Goal: Task Accomplishment & Management: Complete application form

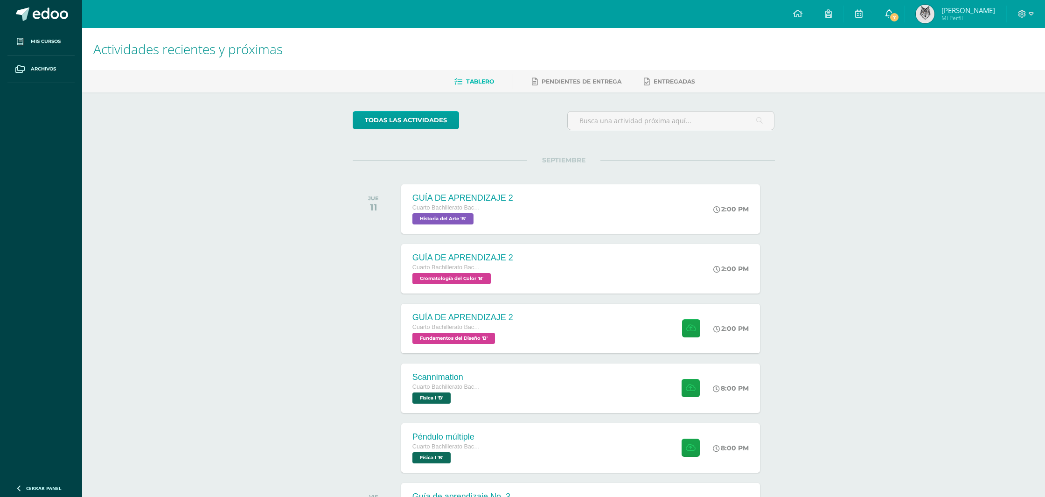
click at [893, 16] on icon at bounding box center [888, 13] width 7 height 8
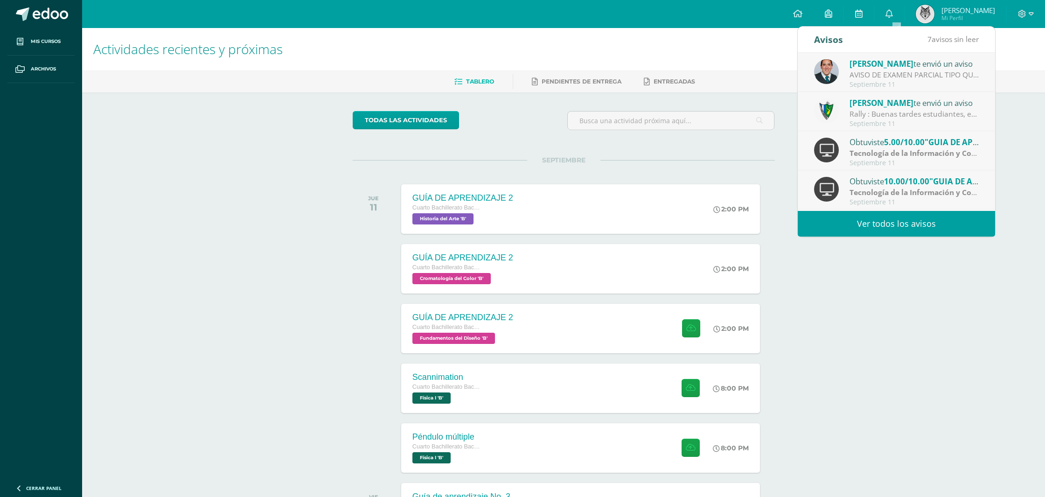
click at [875, 71] on div "AVISO DE EXAMEN PARCIAL TIPO QUIZIZZ [DATE] 4TO B DISEÑO TICS: Buenas tardes Es…" at bounding box center [914, 74] width 130 height 11
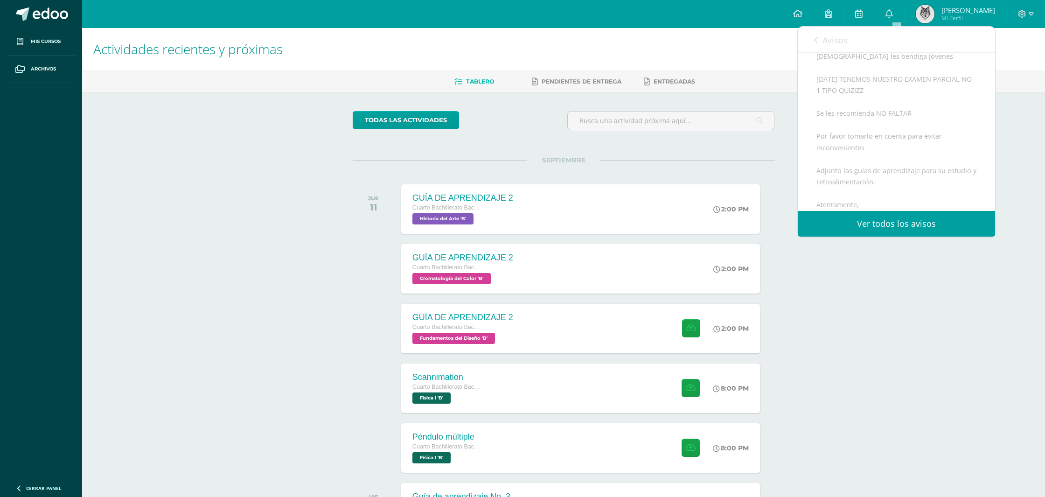
scroll to position [159, 0]
click at [825, 43] on span "Avisos" at bounding box center [834, 40] width 25 height 11
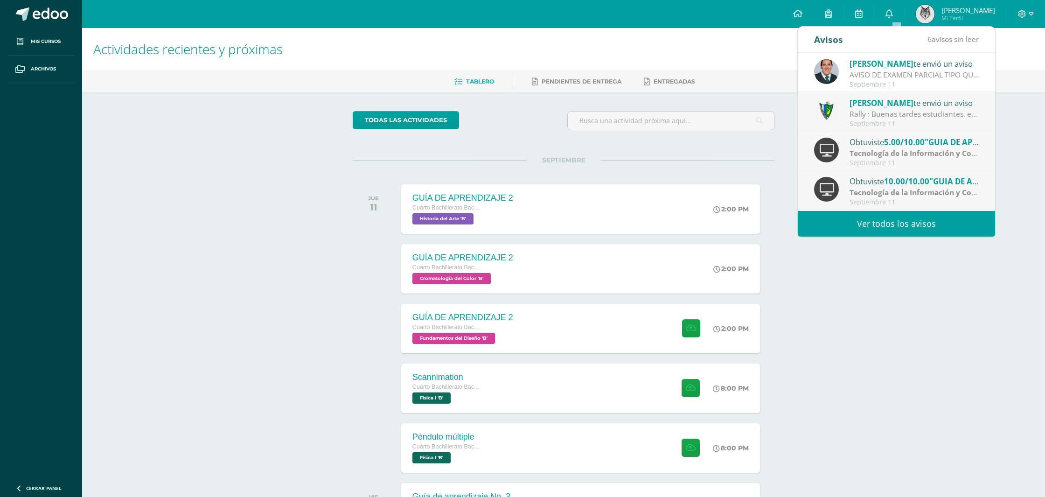
click at [854, 107] on span "[PERSON_NAME]" at bounding box center [881, 102] width 64 height 11
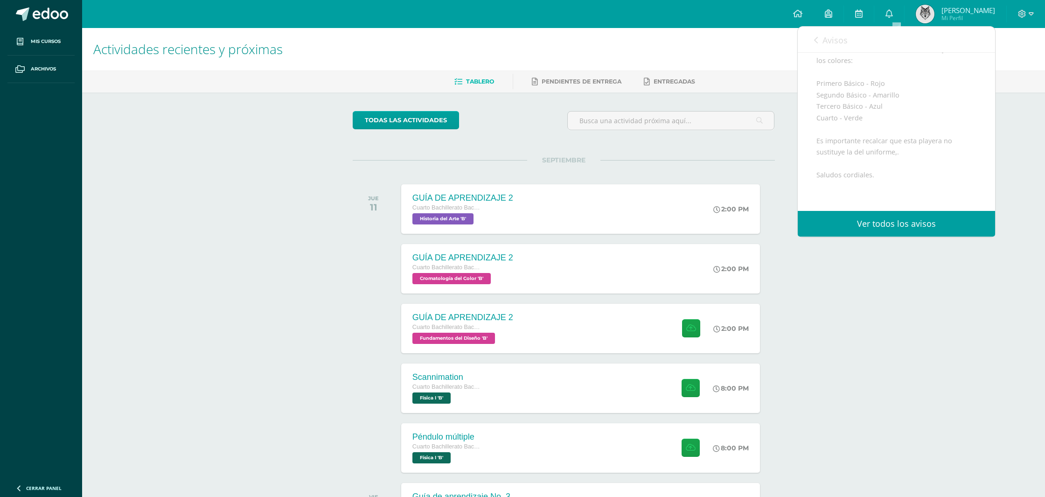
click at [837, 35] on span "Avisos" at bounding box center [834, 40] width 25 height 11
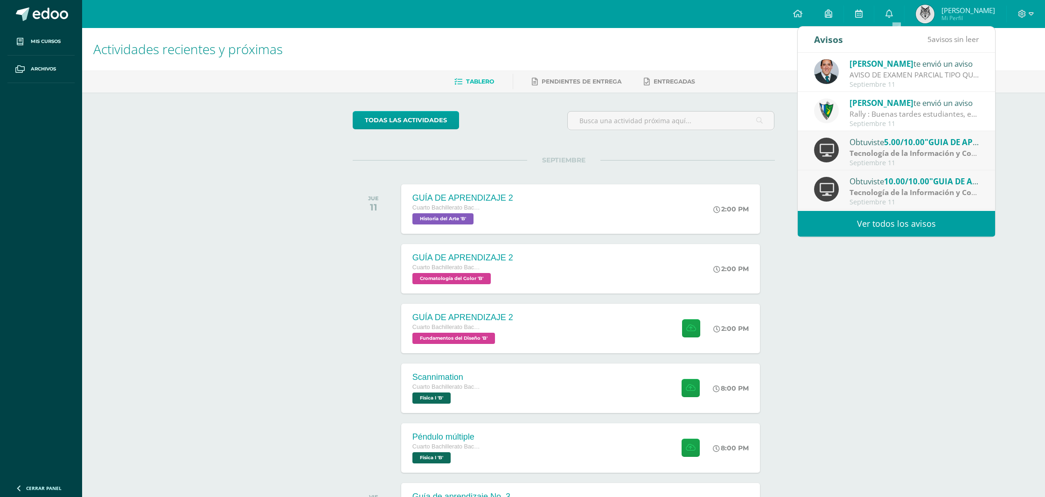
click at [894, 154] on strong "Tecnología de la Información y Comunicación (TIC)" at bounding box center [939, 153] width 181 height 10
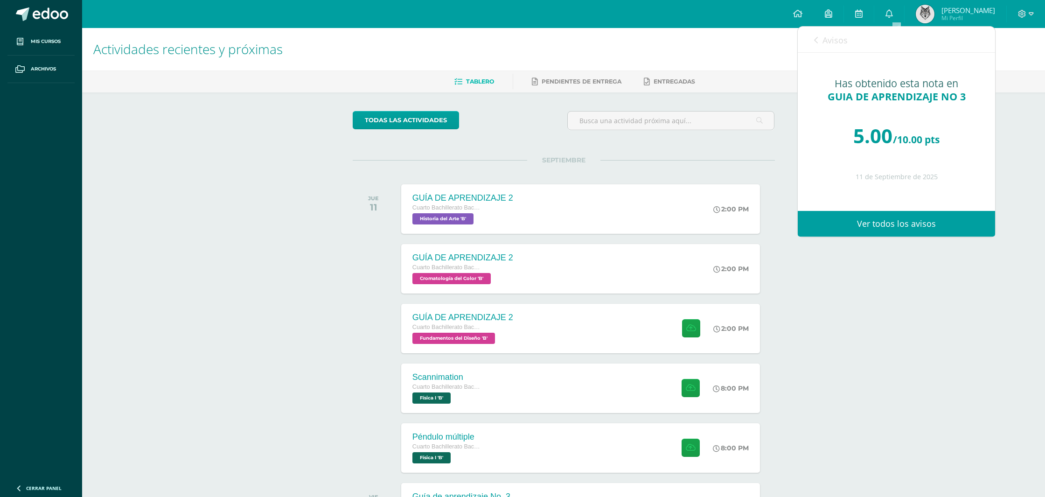
click at [832, 43] on span "Avisos" at bounding box center [834, 40] width 25 height 11
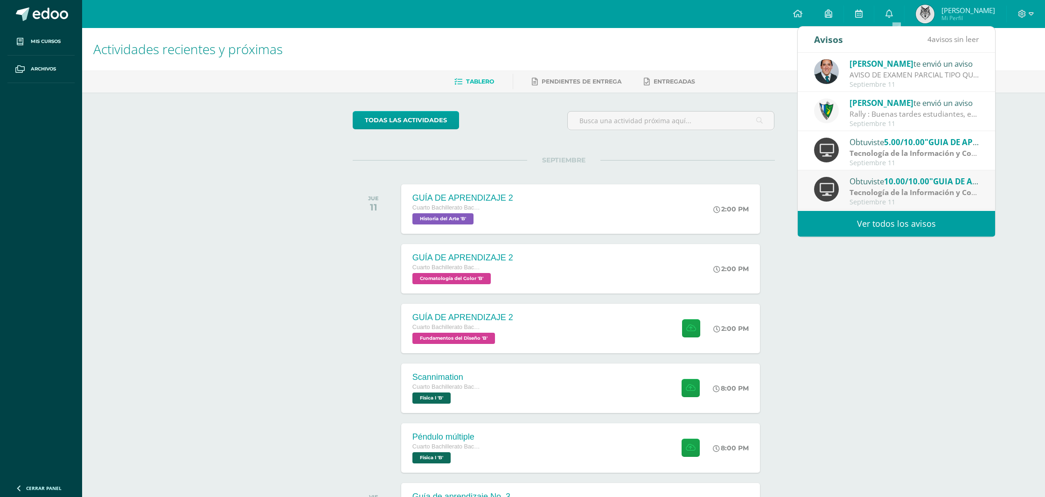
click at [874, 156] on strong "Tecnología de la Información y Comunicación (TIC)" at bounding box center [939, 153] width 181 height 10
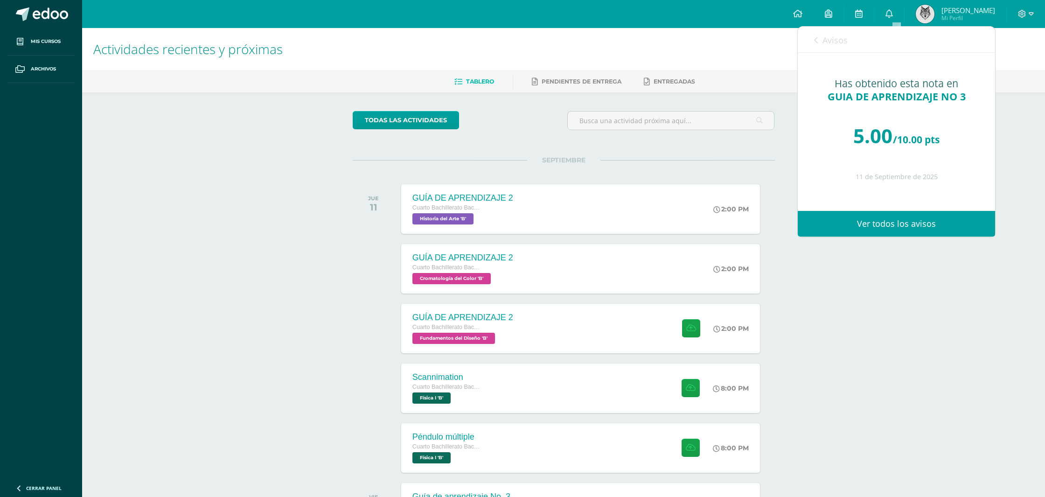
click at [836, 50] on link "Avisos" at bounding box center [831, 40] width 34 height 27
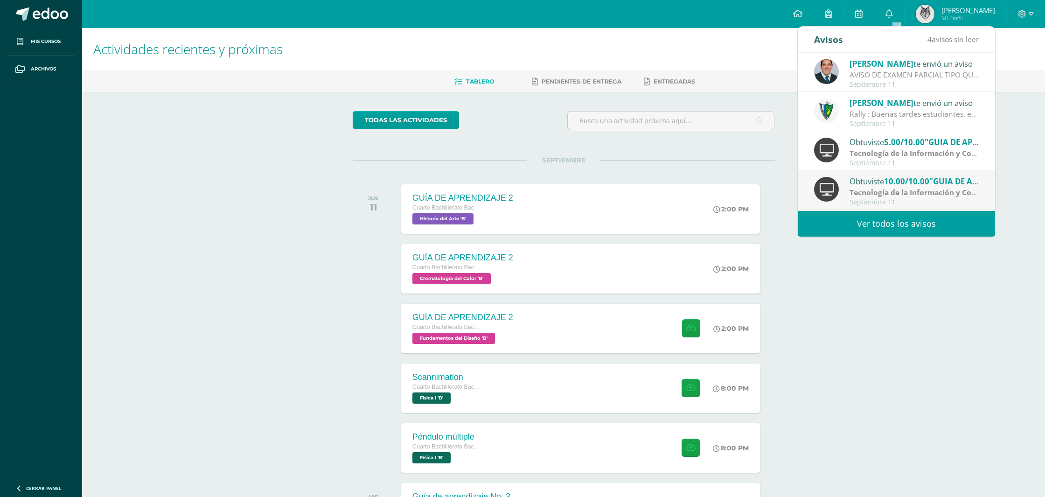
click at [881, 191] on strong "Tecnología de la Información y Comunicación (TIC)" at bounding box center [939, 192] width 181 height 10
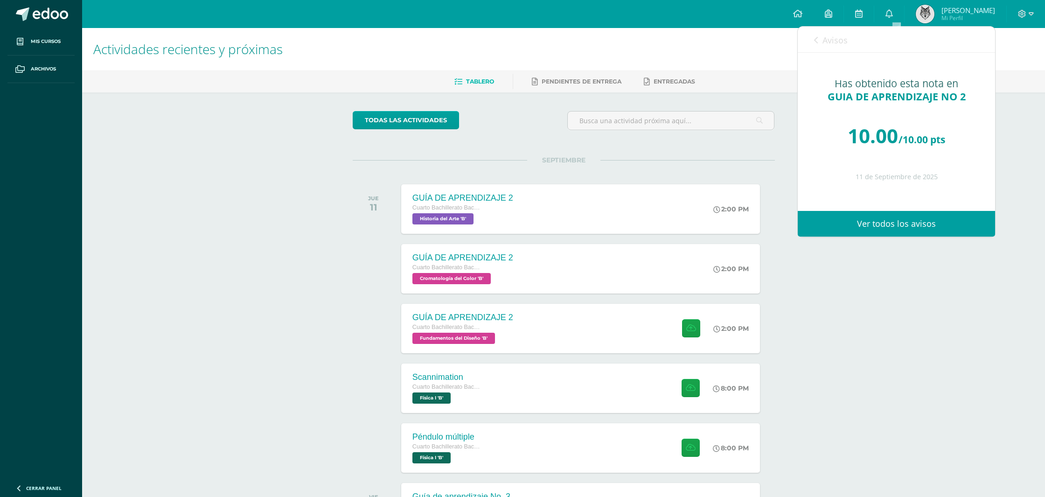
click at [836, 38] on span "Avisos" at bounding box center [834, 40] width 25 height 11
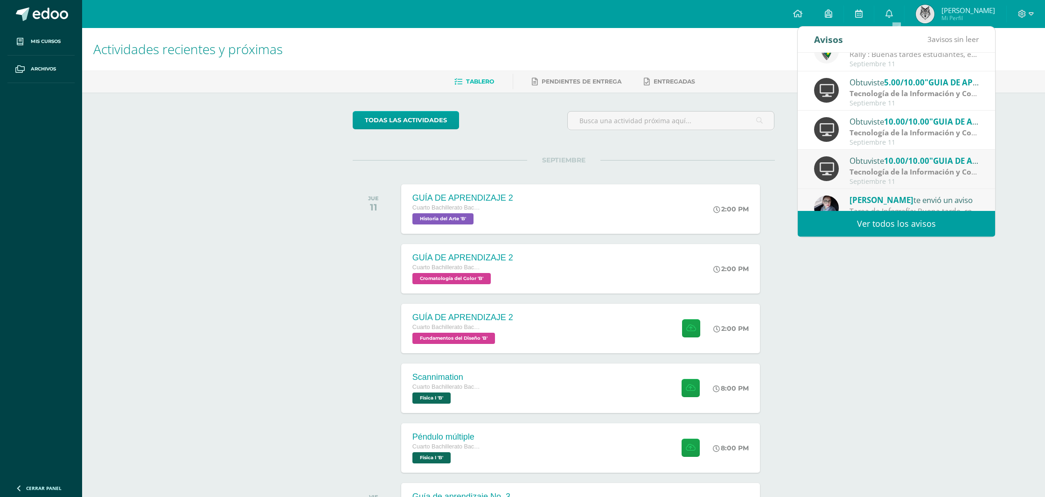
scroll to position [67, 0]
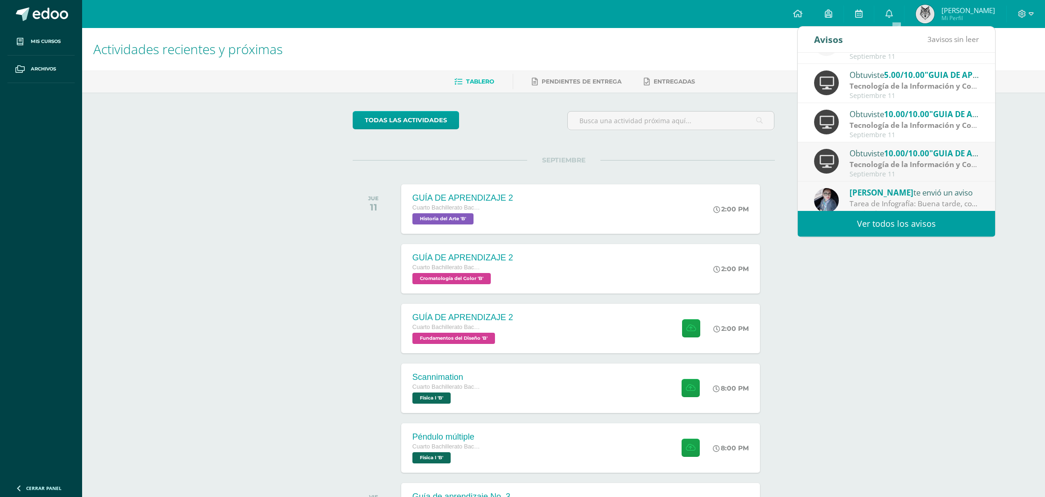
click at [894, 160] on strong "Tecnología de la Información y Comunicación (TIC)" at bounding box center [939, 164] width 181 height 10
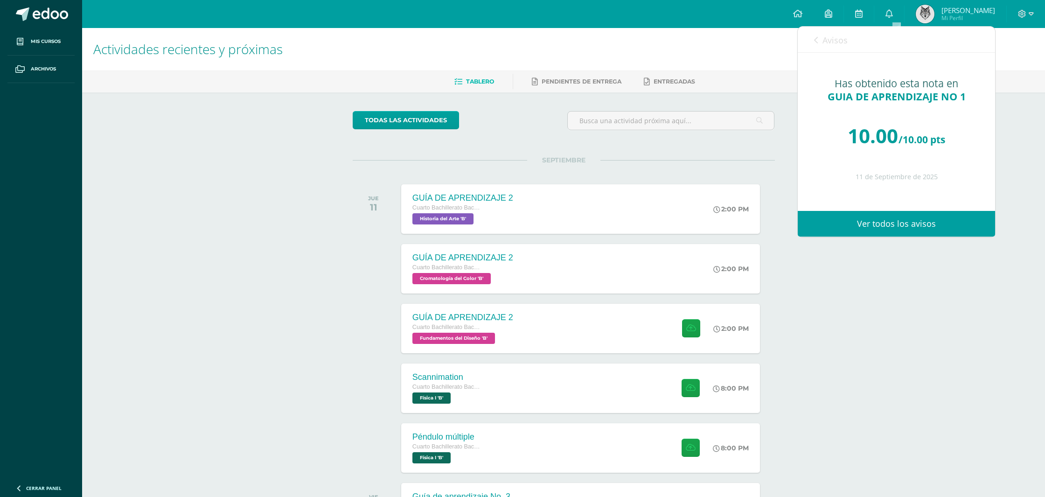
drag, startPoint x: 840, startPoint y: 39, endPoint x: 852, endPoint y: 91, distance: 53.4
click at [840, 40] on span "Avisos" at bounding box center [834, 40] width 25 height 11
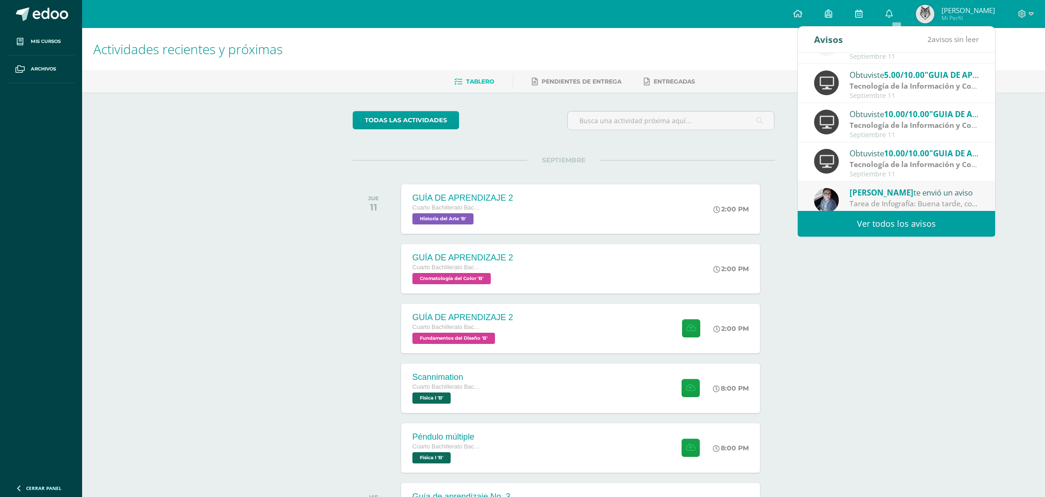
click at [904, 196] on div "Yadira Mayen te envió un aviso" at bounding box center [914, 192] width 130 height 12
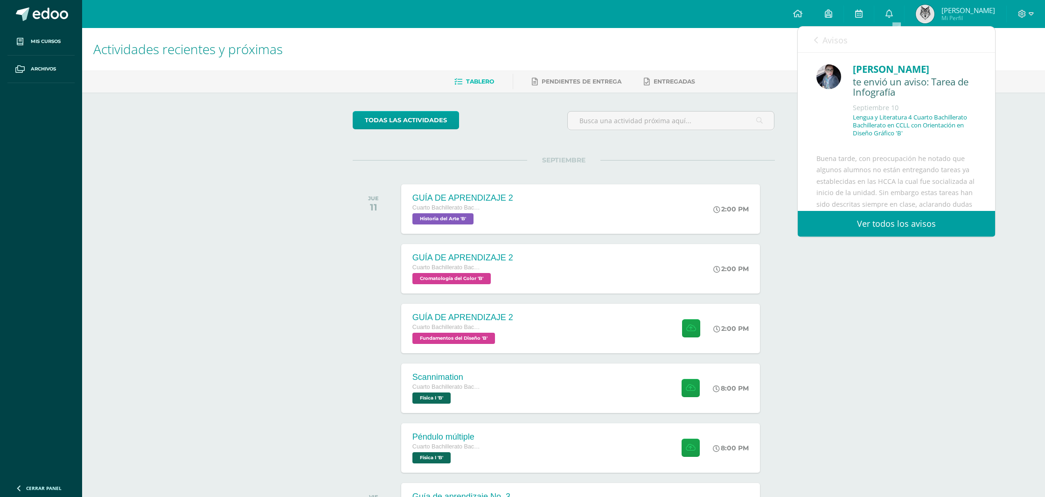
click at [828, 44] on span "Avisos" at bounding box center [834, 40] width 25 height 11
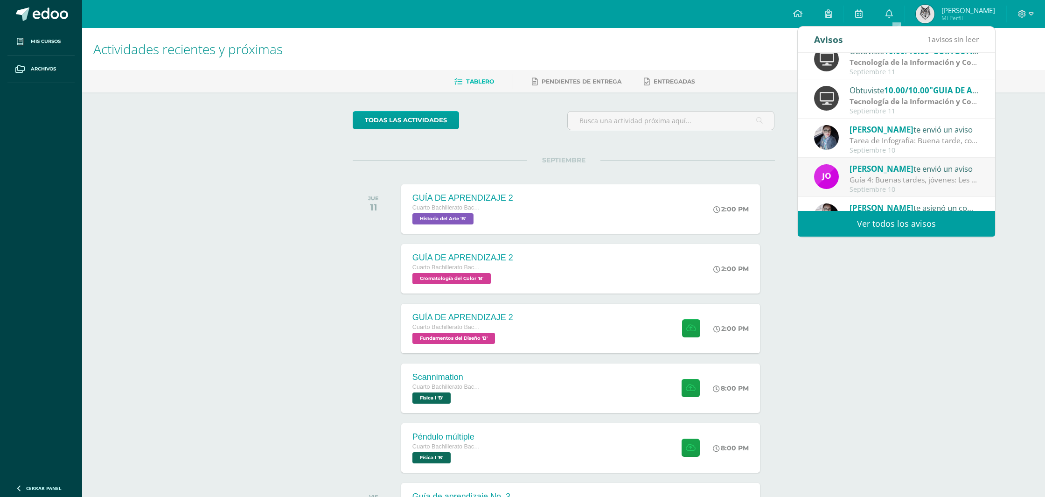
scroll to position [155, 0]
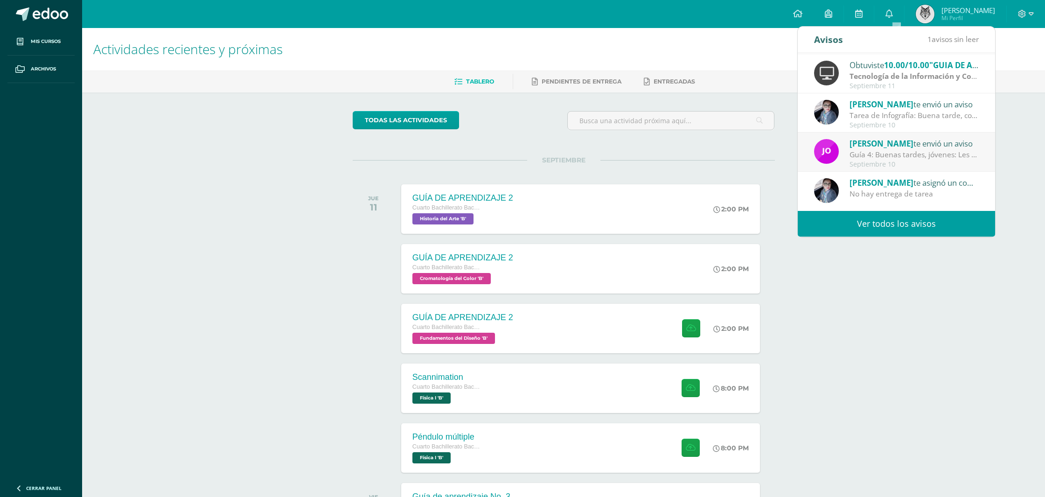
click at [882, 144] on span "[PERSON_NAME]" at bounding box center [881, 143] width 64 height 11
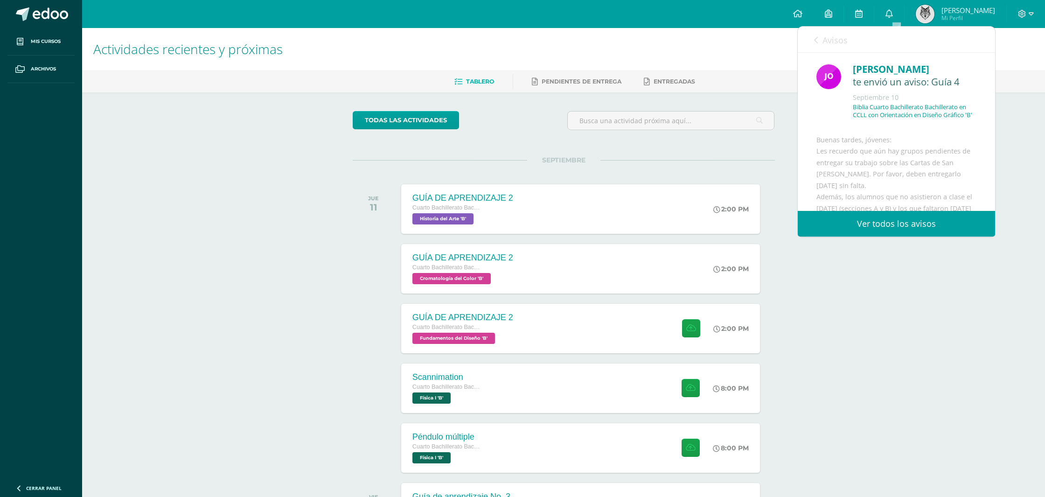
click at [825, 38] on span "Avisos" at bounding box center [834, 40] width 25 height 11
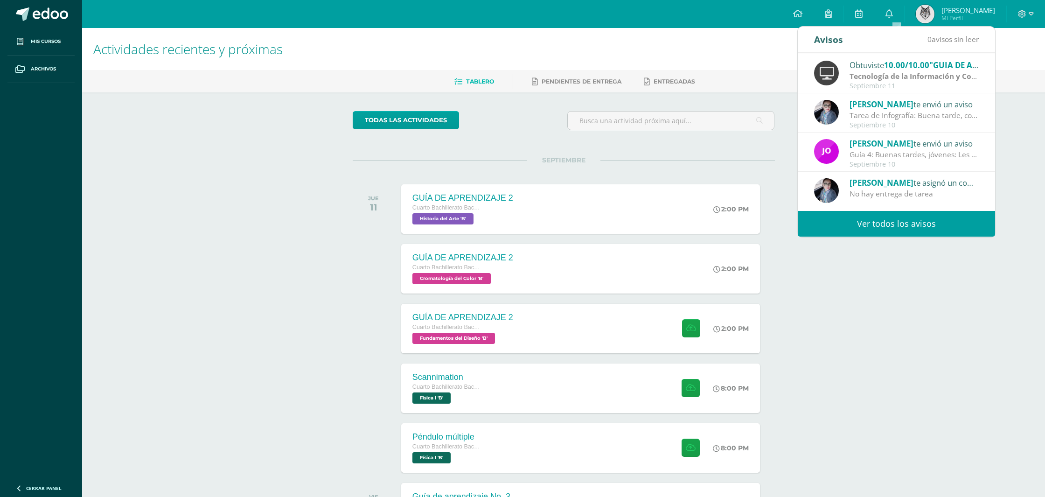
click at [576, 37] on h1 "Actividades recientes y próximas" at bounding box center [563, 49] width 940 height 42
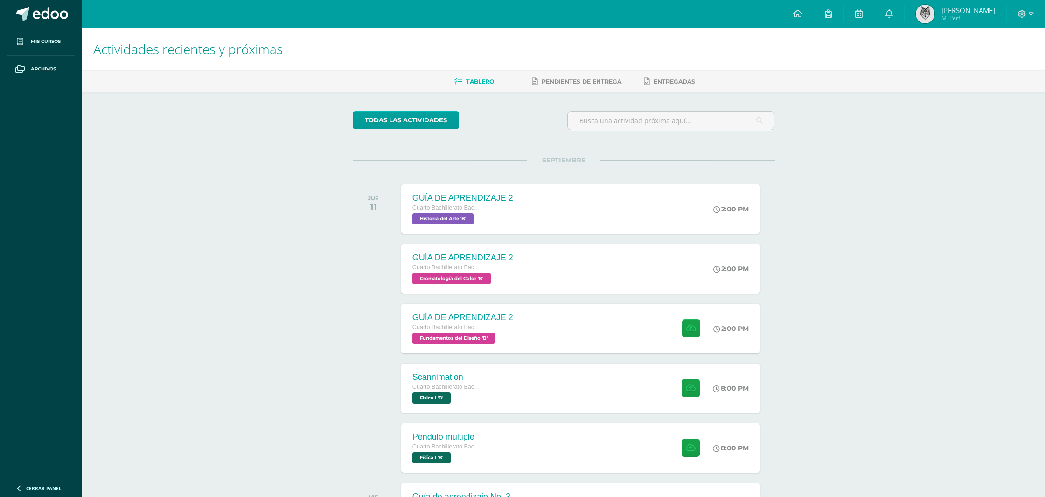
click at [310, 8] on div "Configuración Cerrar sesión Alejandro José Mi Perfil 7 0 Mis accesos directos A…" at bounding box center [563, 14] width 963 height 28
click at [661, 46] on h1 "Actividades recientes y próximas" at bounding box center [563, 49] width 940 height 42
click at [502, 20] on div "Configuración Cerrar sesión Alejandro José Mi Perfil 7 0 Mis accesos directos A…" at bounding box center [563, 14] width 963 height 28
drag, startPoint x: 452, startPoint y: 13, endPoint x: 414, endPoint y: 3, distance: 39.0
click at [444, 11] on div "Configuración Cerrar sesión Alejandro José Mi Perfil 7 0 Mis accesos directos A…" at bounding box center [563, 14] width 963 height 28
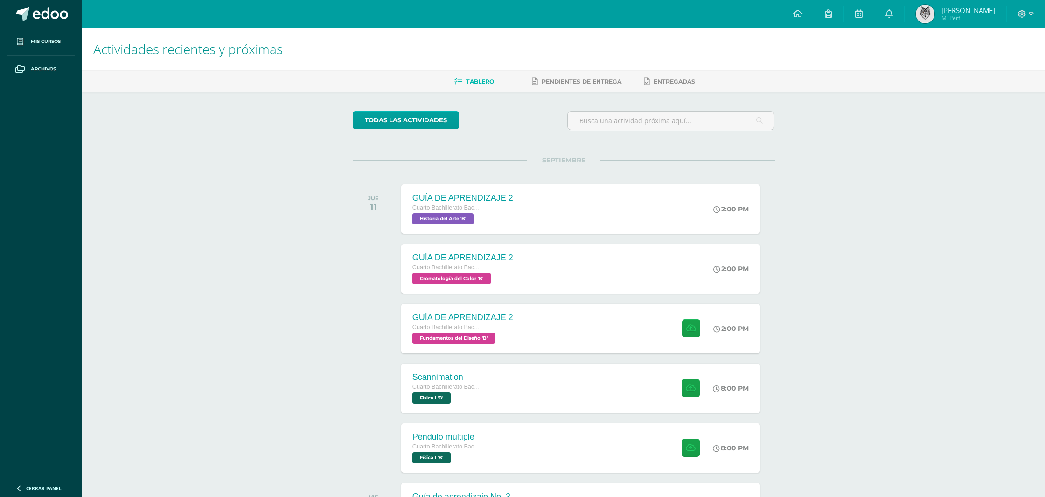
click at [534, 14] on div "Configuración Cerrar sesión Alejandro José Mi Perfil 7 0 Mis accesos directos A…" at bounding box center [563, 14] width 963 height 28
click at [357, 12] on div "Configuración Cerrar sesión Alejandro José Mi Perfil 7 0 Mis accesos directos A…" at bounding box center [563, 14] width 963 height 28
click at [290, 267] on div "Actividades recientes y próximas Tablero Pendientes de entrega Entregadas todas…" at bounding box center [563, 488] width 963 height 921
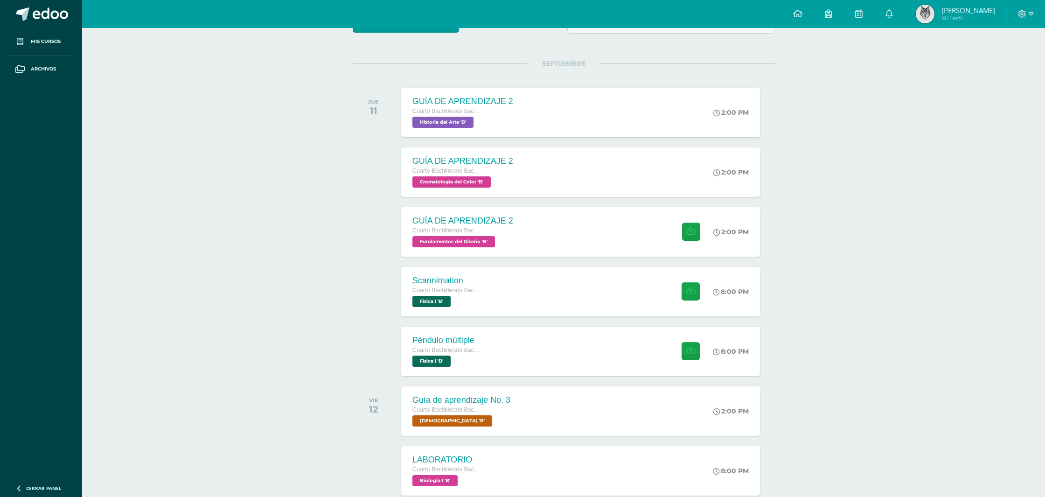
scroll to position [75, 0]
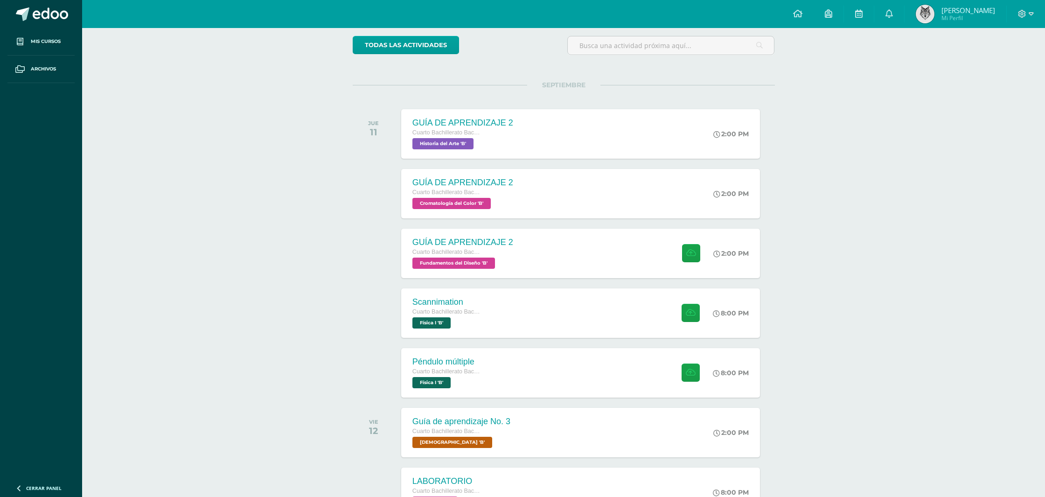
click at [291, 267] on div "Actividades recientes y próximas Tablero Pendientes de entrega Entregadas todas…" at bounding box center [563, 413] width 963 height 921
click at [491, 257] on span "Fundamentos del Diseño 'B'" at bounding box center [451, 262] width 83 height 11
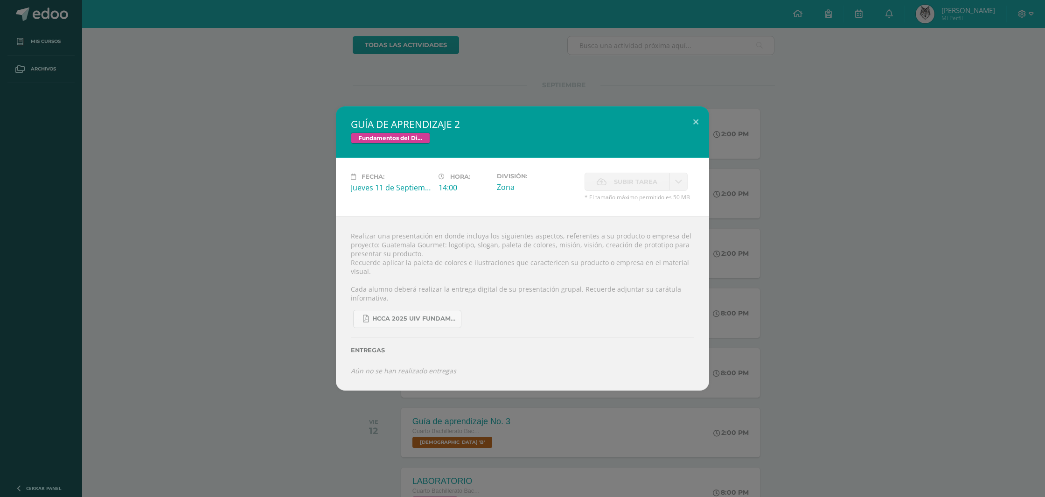
click at [616, 184] on span "Subir tarea" at bounding box center [635, 181] width 43 height 17
click at [700, 121] on button at bounding box center [695, 122] width 27 height 32
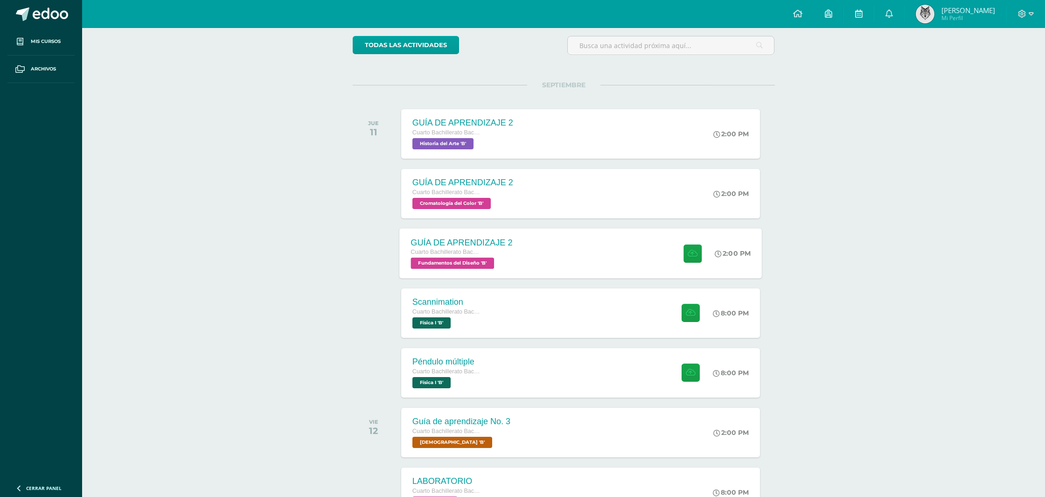
click at [642, 256] on div "GUÍA DE APRENDIZAJE 2 Cuarto Bachillerato Bachillerato en CCLL con Orientación …" at bounding box center [580, 253] width 362 height 50
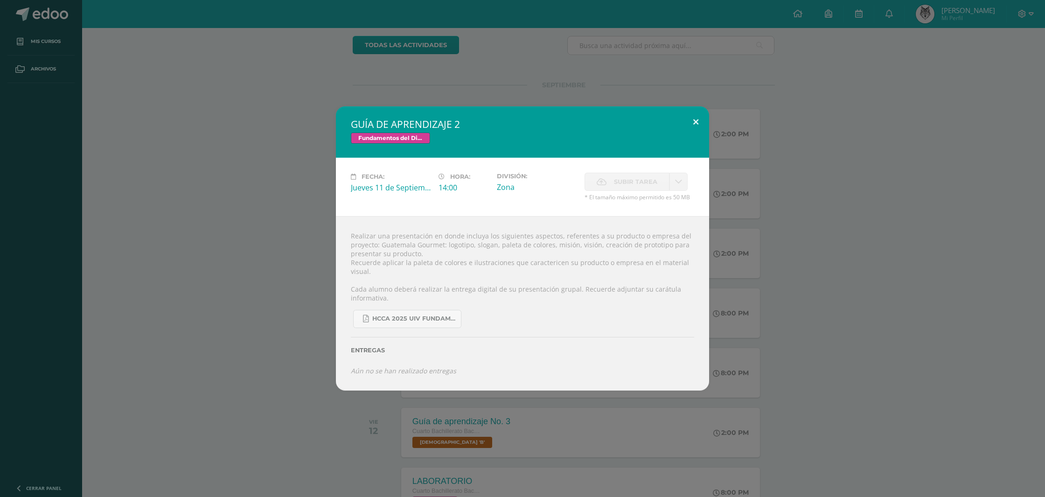
click at [697, 122] on button at bounding box center [695, 122] width 27 height 32
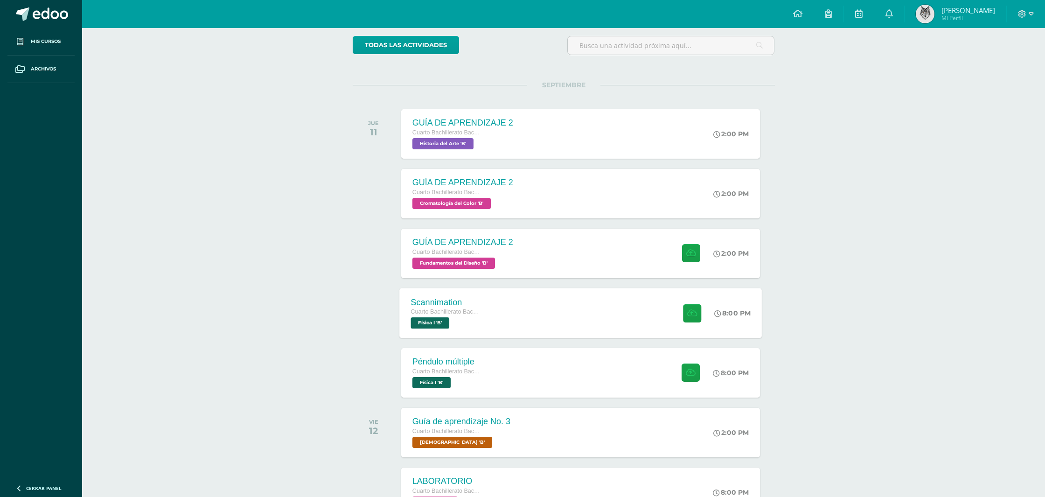
click at [544, 313] on div "Scannimation Cuarto Bachillerato Bachillerato en CCLL con Orientación en Diseño…" at bounding box center [580, 313] width 362 height 50
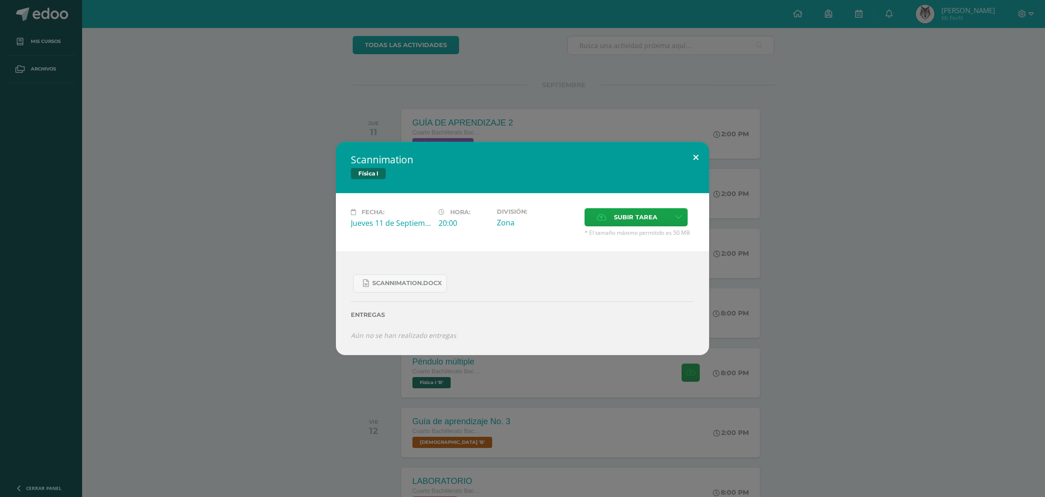
click at [692, 156] on button at bounding box center [695, 158] width 27 height 32
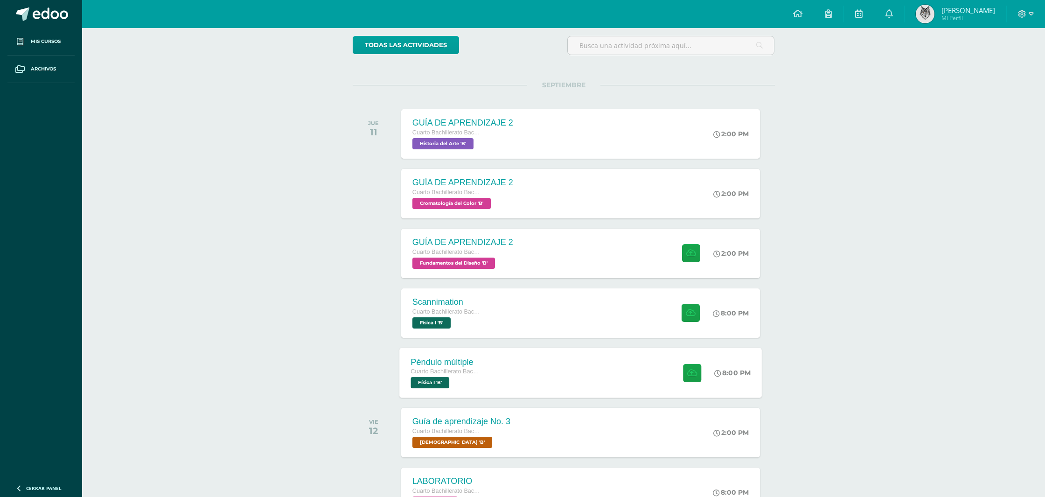
click at [491, 360] on div "Péndulo múltiple Cuarto Bachillerato Bachillerato en CCLL con Orientación en Di…" at bounding box center [445, 372] width 93 height 50
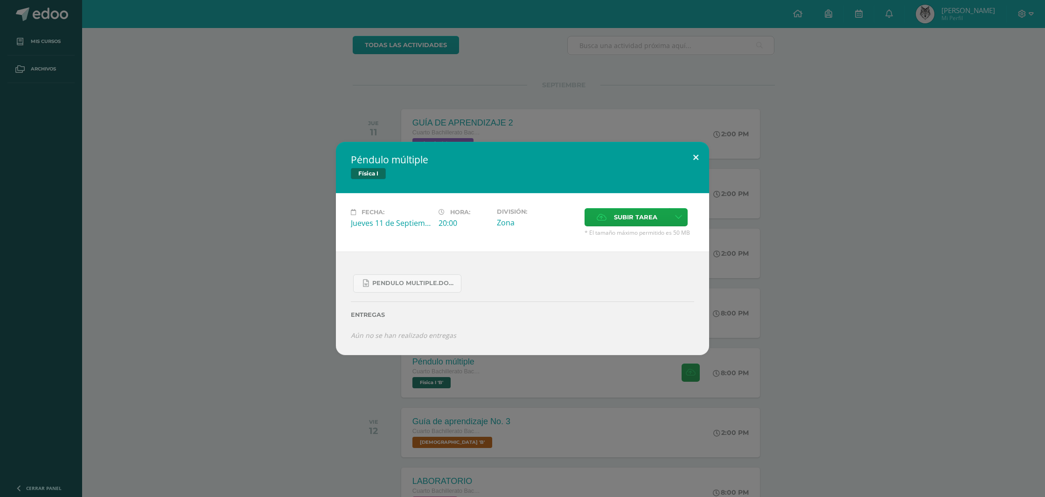
click at [688, 163] on button at bounding box center [695, 158] width 27 height 32
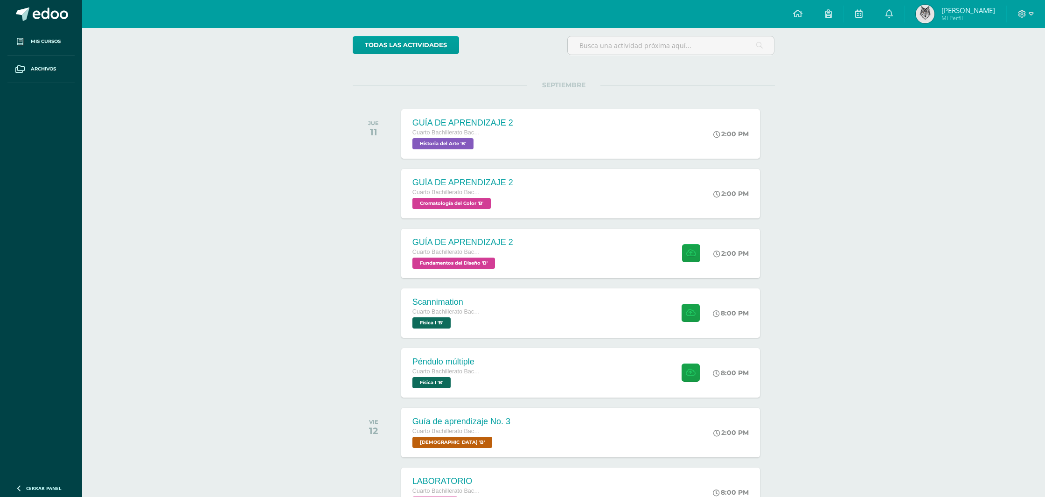
click at [497, 368] on div "Péndulo múltiple Cuarto Bachillerato Bachillerato en CCLL con Orientación en Di…" at bounding box center [580, 372] width 362 height 50
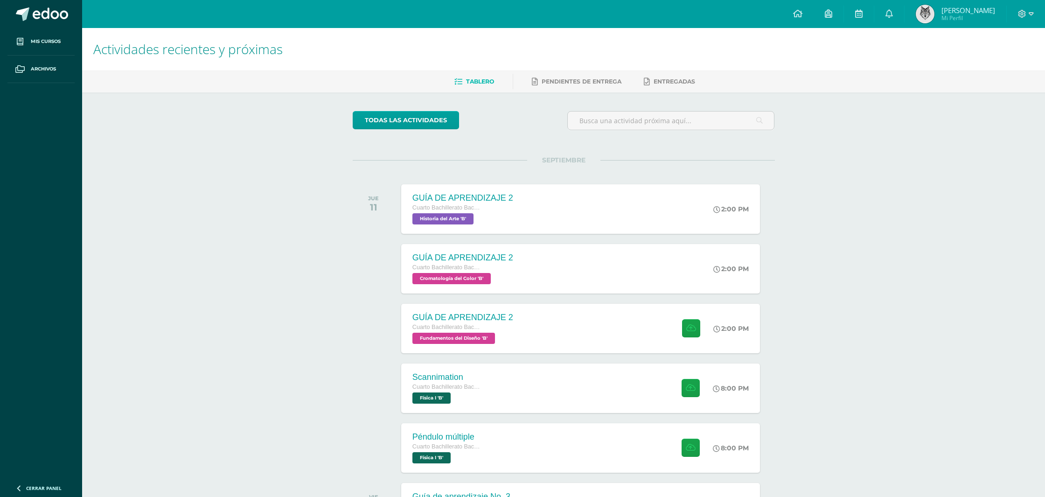
click at [255, 249] on div "Actividades recientes y próximas Tablero Pendientes de entrega Entregadas todas…" at bounding box center [563, 309] width 963 height 563
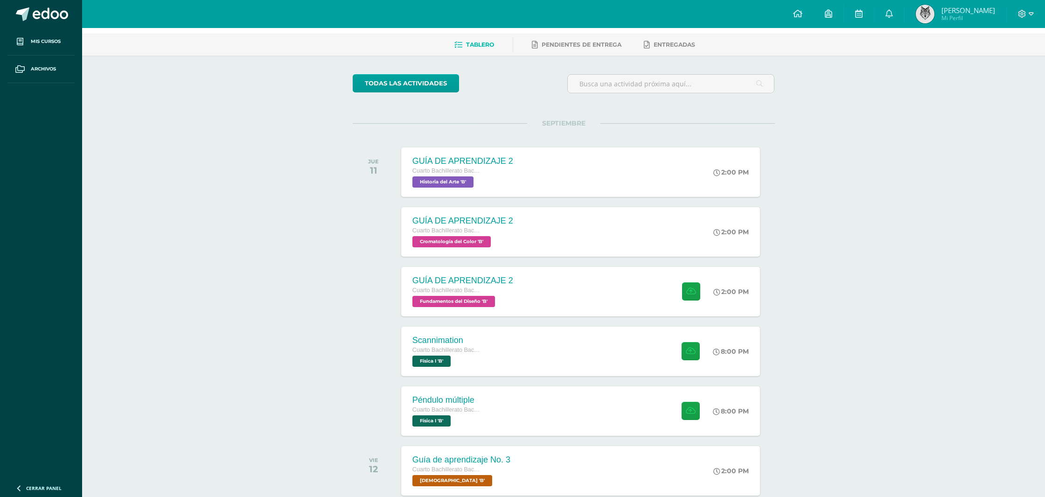
scroll to position [41, 0]
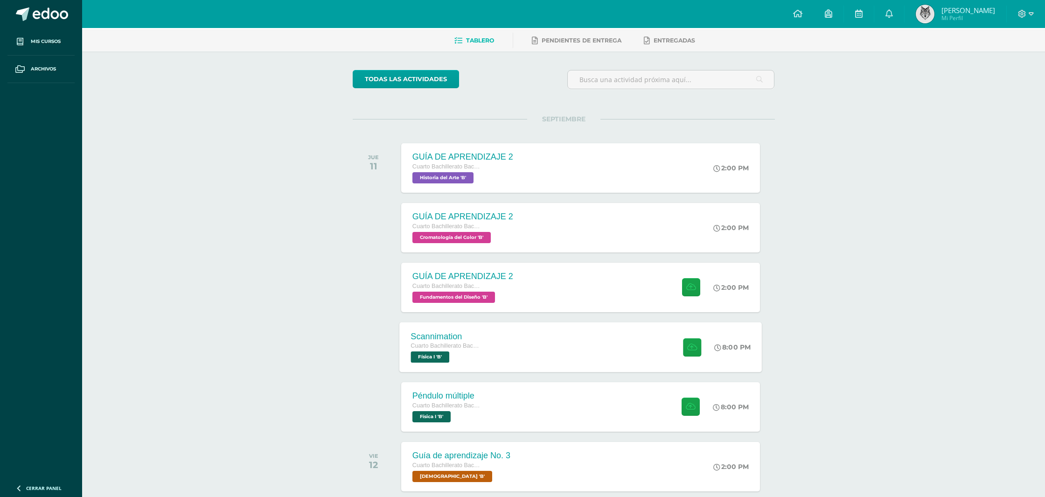
click at [467, 345] on span "Cuarto Bachillerato Bachillerato en CCLL con Orientación en Diseño Gráfico" at bounding box center [445, 345] width 70 height 7
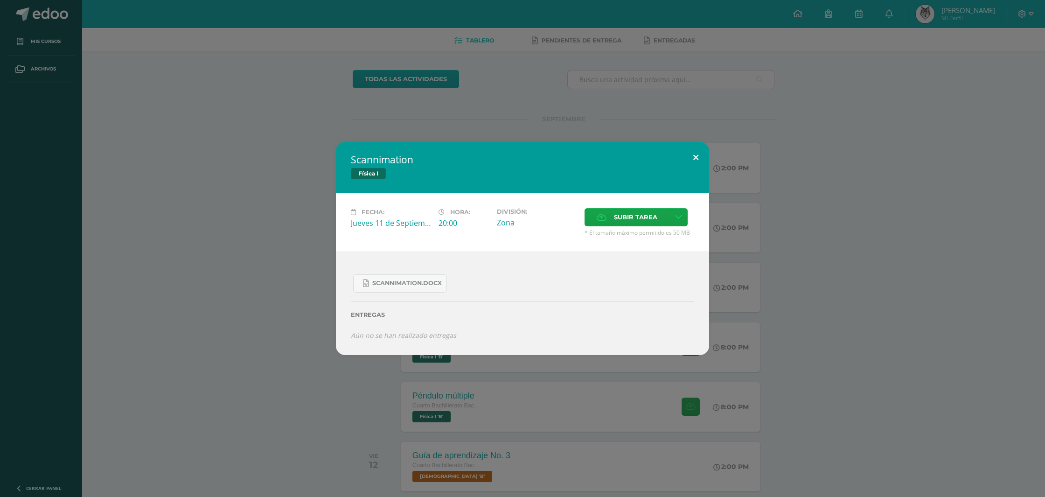
click at [696, 158] on button at bounding box center [695, 158] width 27 height 32
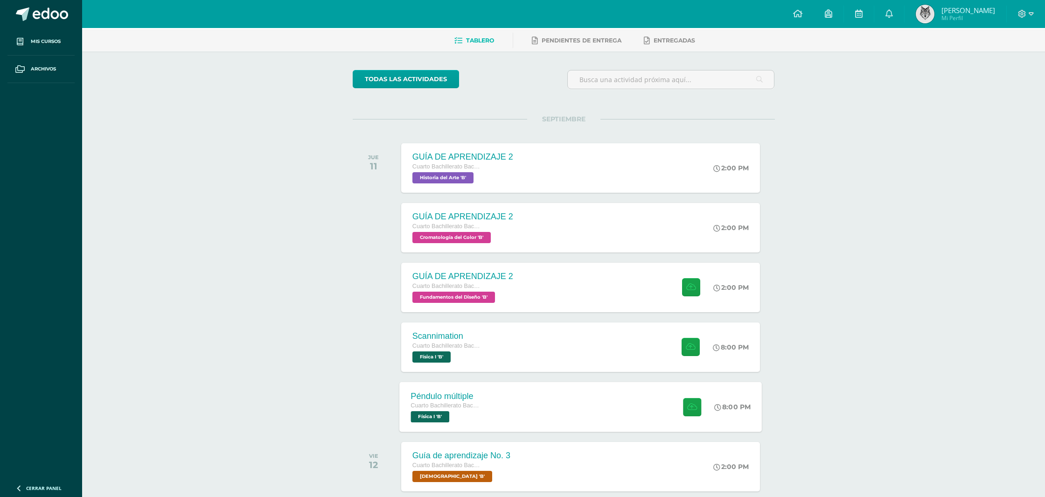
click at [503, 407] on div "Péndulo múltiple Cuarto Bachillerato Bachillerato en CCLL con Orientación en Di…" at bounding box center [580, 407] width 362 height 50
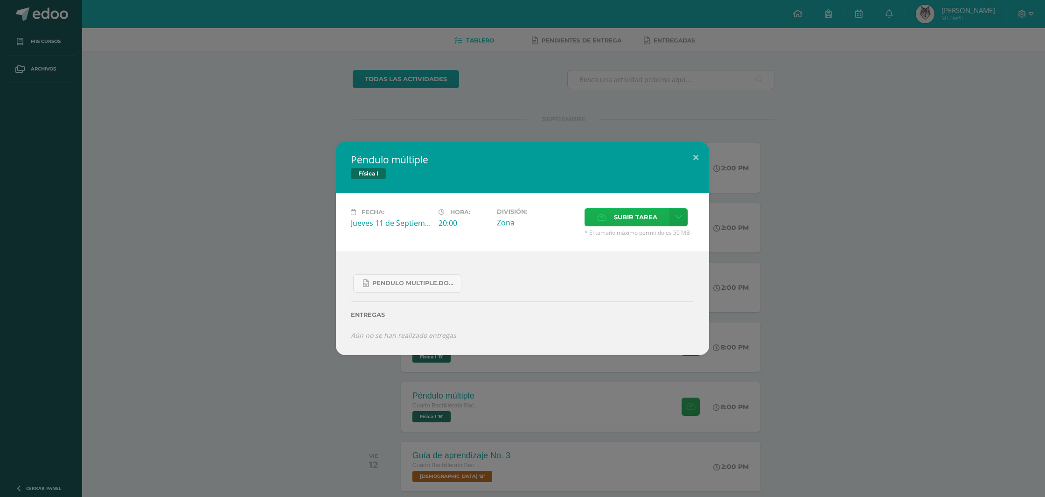
click at [621, 217] on span "Subir tarea" at bounding box center [635, 216] width 43 height 17
click at [0, 0] on input "Subir tarea" at bounding box center [0, 0] width 0 height 0
click at [596, 218] on label "Subir tarea" at bounding box center [626, 217] width 85 height 18
click at [0, 0] on input "Subir tarea" at bounding box center [0, 0] width 0 height 0
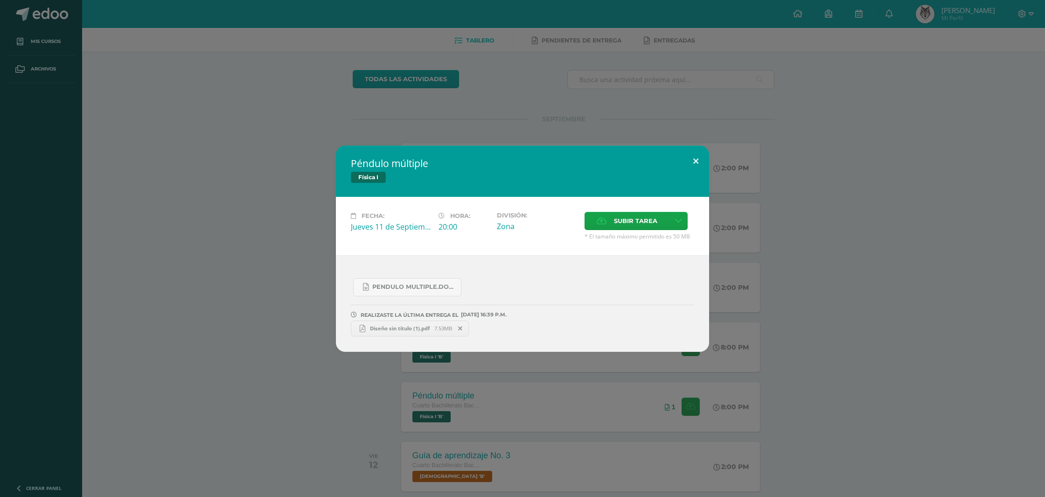
click at [695, 160] on button at bounding box center [695, 162] width 27 height 32
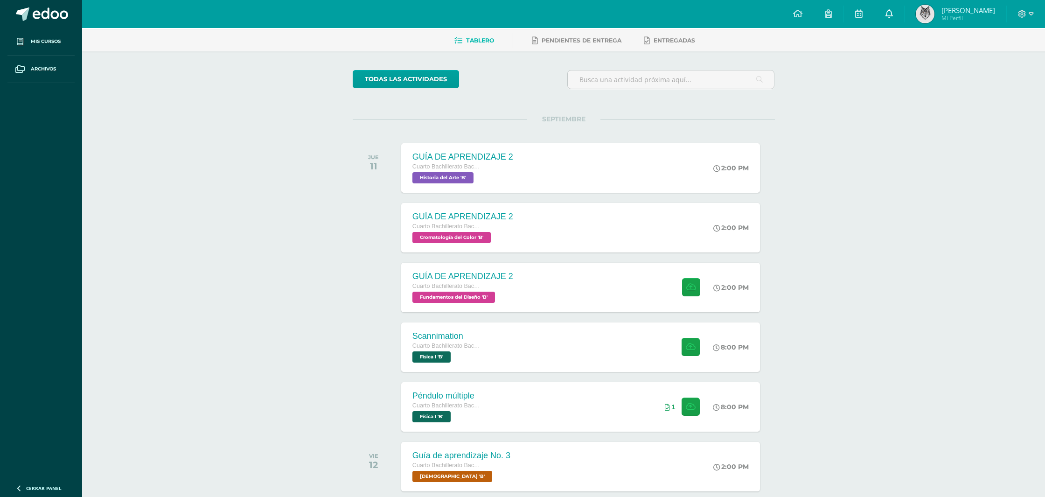
click at [901, 13] on link at bounding box center [889, 14] width 30 height 28
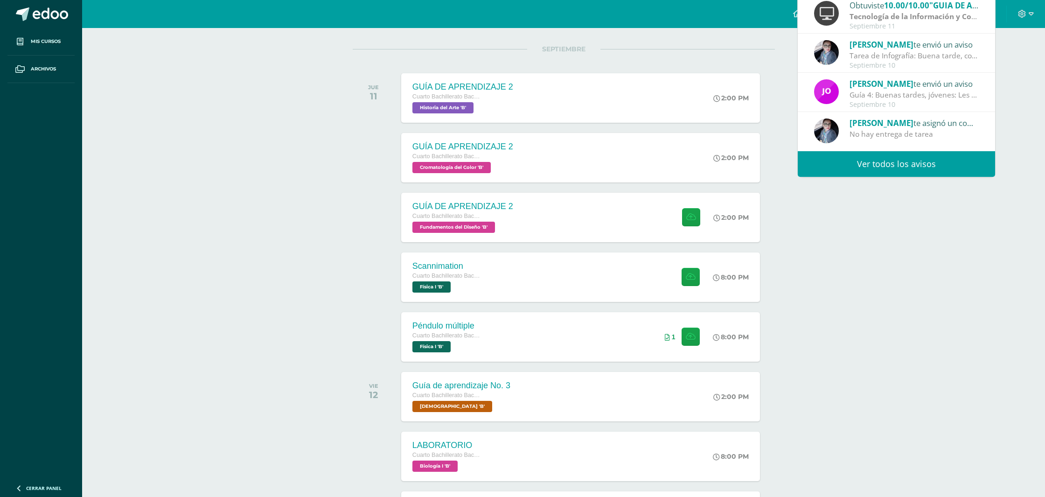
scroll to position [111, 0]
click at [865, 151] on div "Yadira Mayen te asignó un comentario en 'GA2' para 'Lengua y Literatura 4' No h…" at bounding box center [896, 130] width 197 height 39
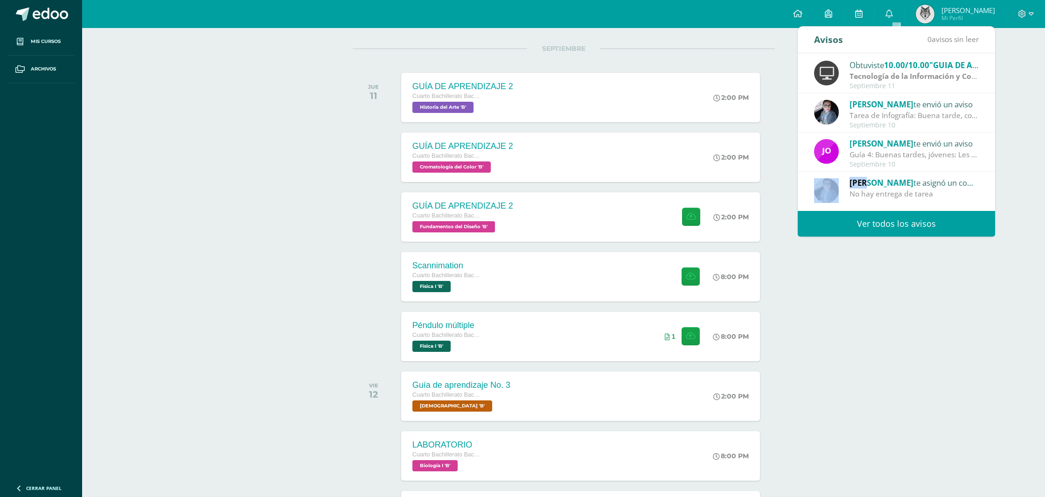
scroll to position [155, 0]
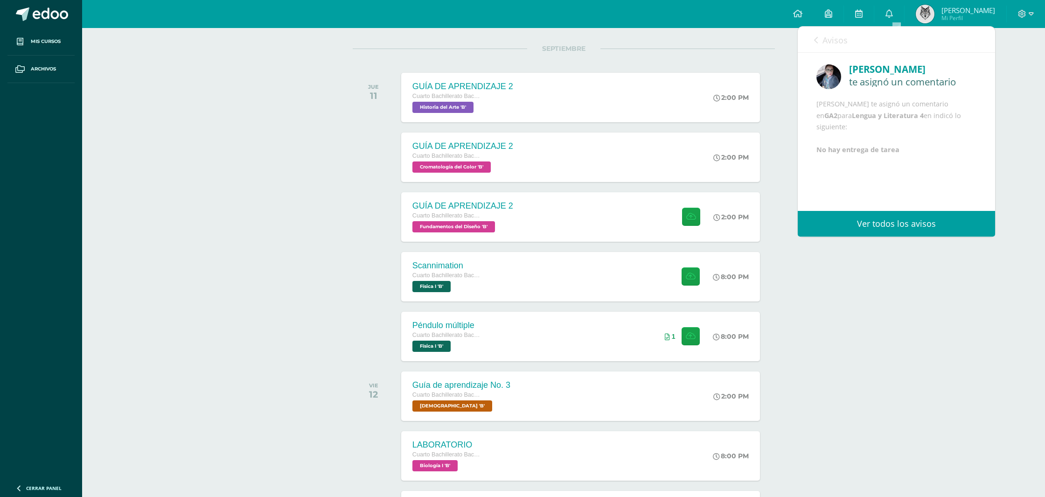
click at [871, 221] on link "Ver todos los avisos" at bounding box center [896, 224] width 197 height 26
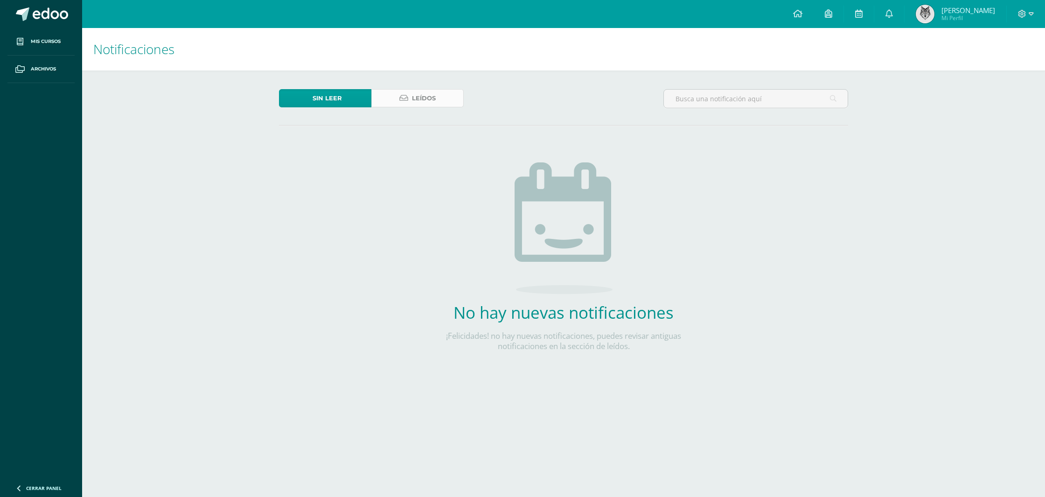
click at [431, 95] on span "Leídos" at bounding box center [424, 98] width 24 height 17
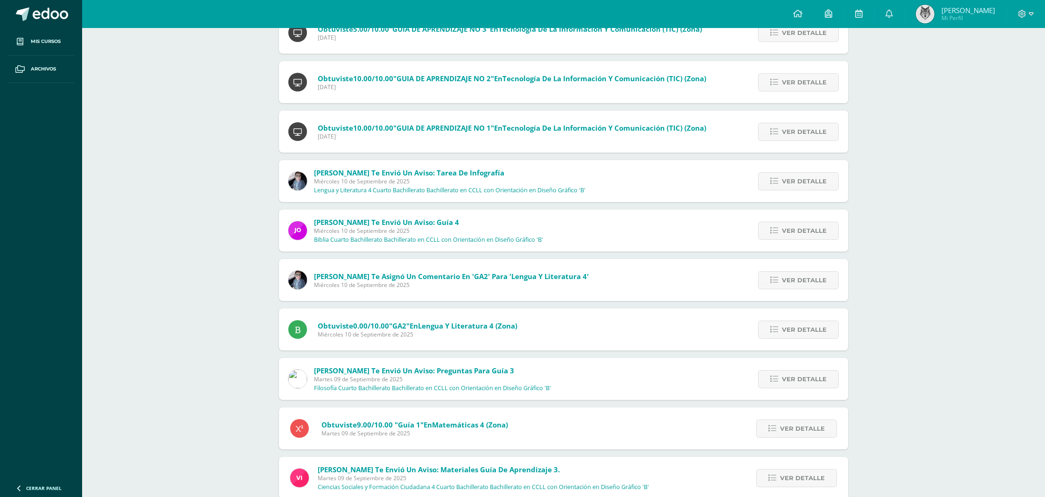
scroll to position [385, 0]
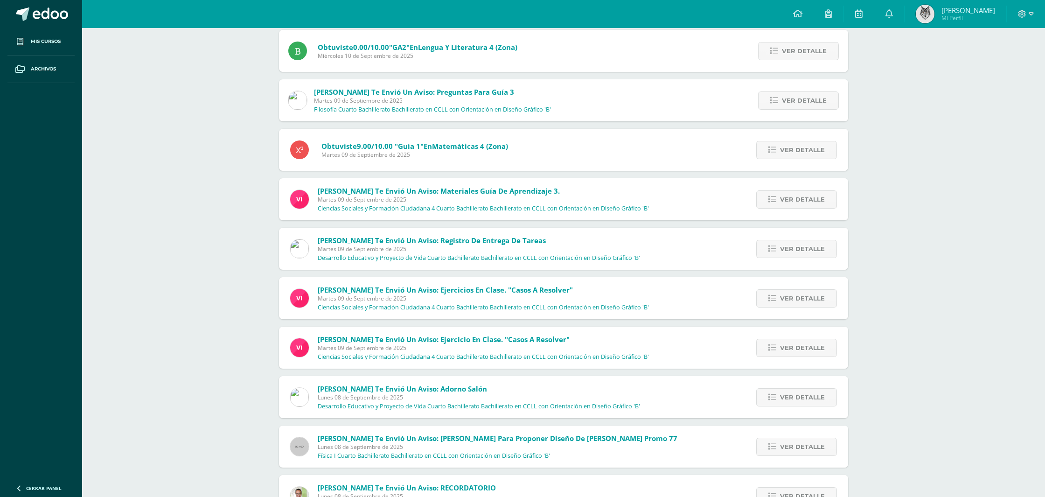
click at [255, 245] on div "Notificaciones Sin leer Leídos Victor Aquino te envió un aviso: AVISO DE EXAMEN…" at bounding box center [563, 85] width 963 height 1132
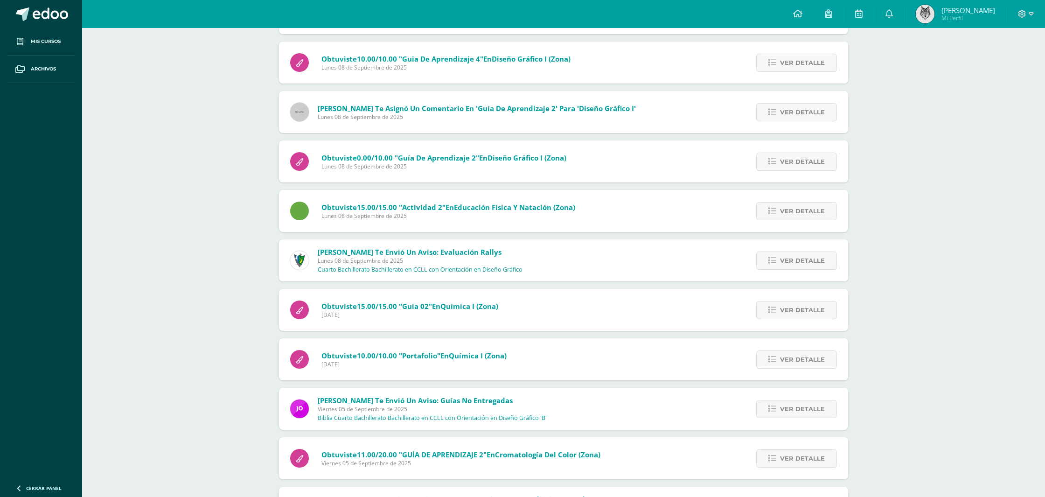
scroll to position [1043, 0]
click at [781, 160] on link "Ver detalle" at bounding box center [796, 160] width 81 height 18
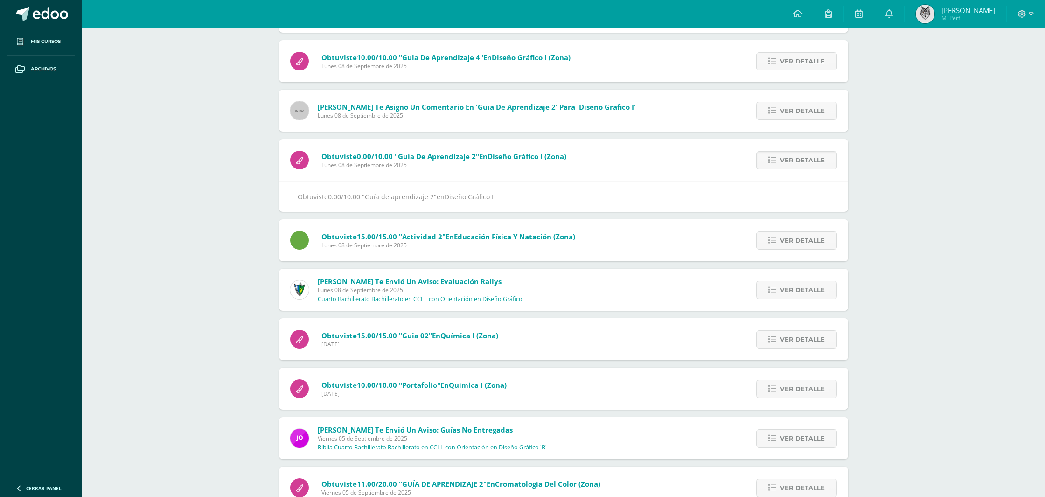
click at [305, 158] on span at bounding box center [299, 160] width 19 height 19
drag, startPoint x: 806, startPoint y: 163, endPoint x: 449, endPoint y: 132, distance: 358.6
click at [803, 162] on span "Ver detalle" at bounding box center [802, 160] width 45 height 17
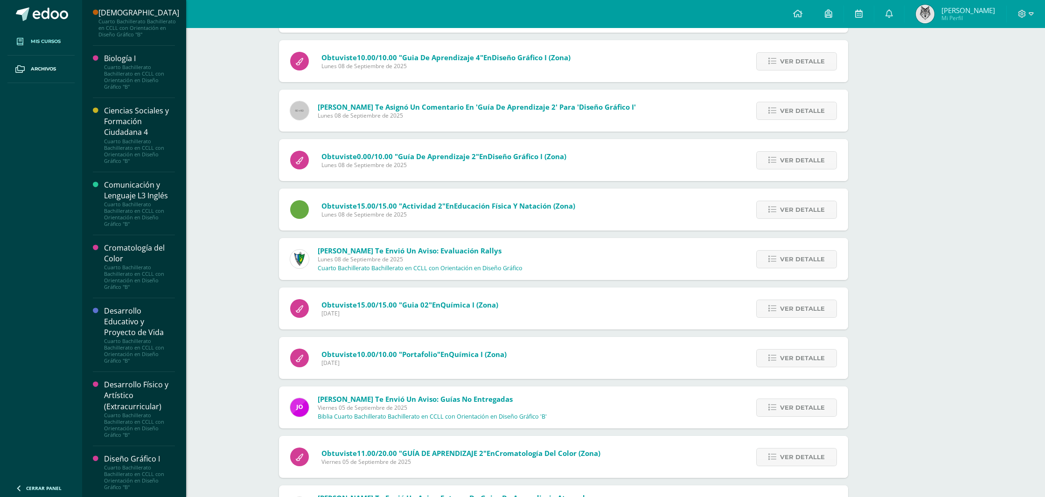
click at [65, 49] on link "Mis cursos" at bounding box center [40, 42] width 67 height 28
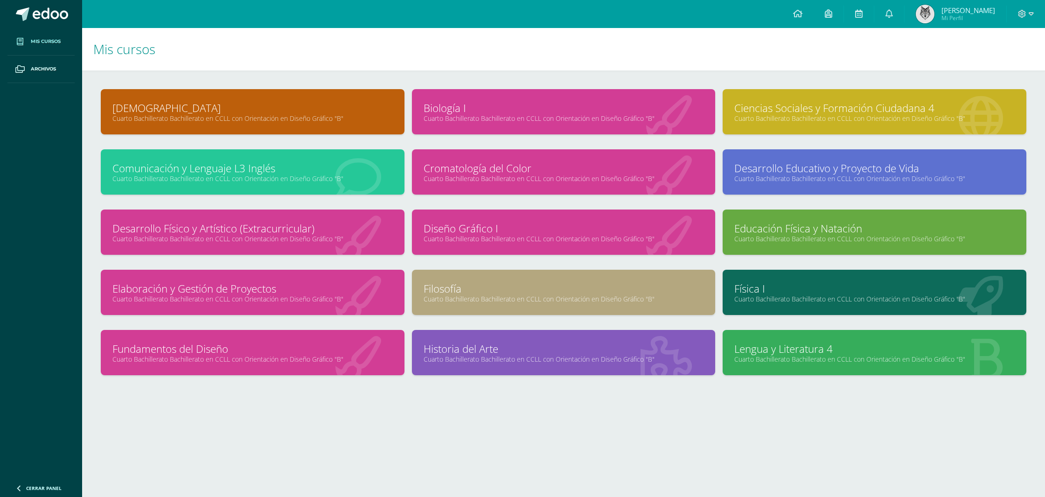
click at [506, 236] on link "Cuarto Bachillerato Bachillerato en CCLL con Orientación en Diseño Gráfico "B"" at bounding box center [563, 238] width 280 height 9
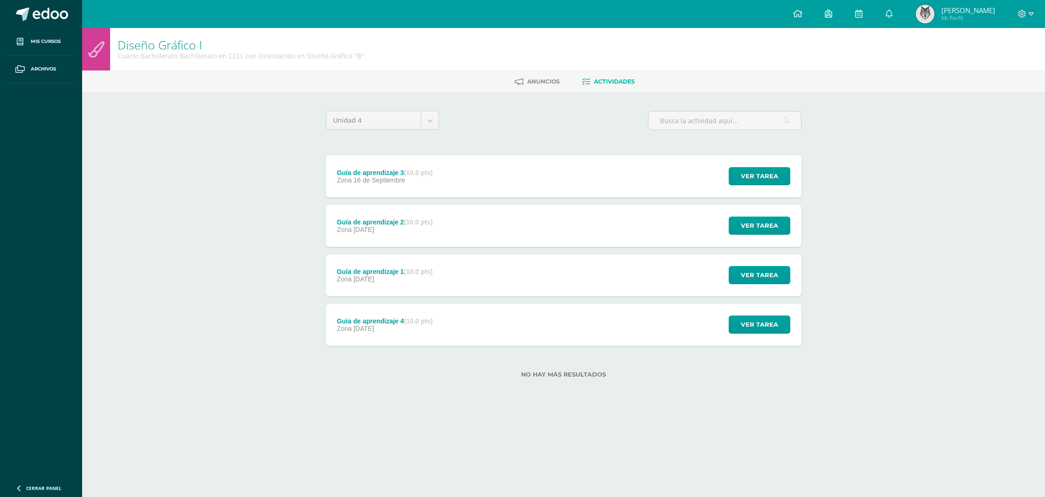
click at [740, 215] on div "Ver tarea" at bounding box center [757, 226] width 87 height 42
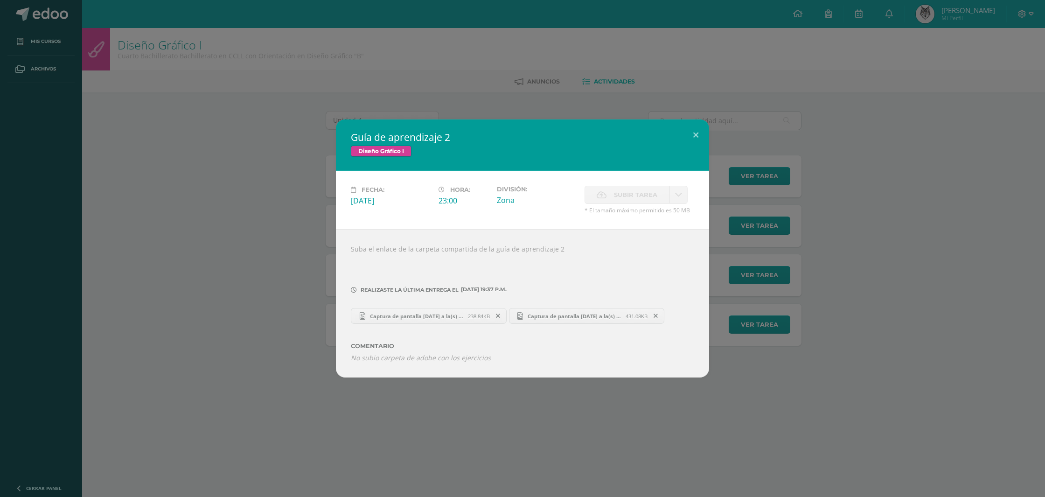
click at [487, 248] on div "Suba el enlace de la carpeta compartida de la guía de aprendizaje 2 Realizaste …" at bounding box center [522, 303] width 373 height 148
click at [692, 132] on button at bounding box center [695, 135] width 27 height 32
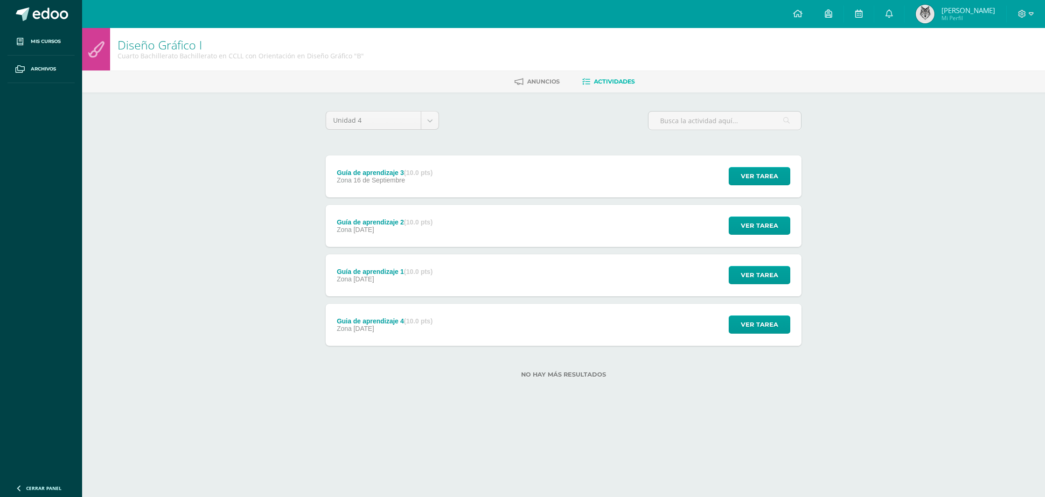
click at [953, 15] on span "Mi Perfil" at bounding box center [968, 18] width 54 height 8
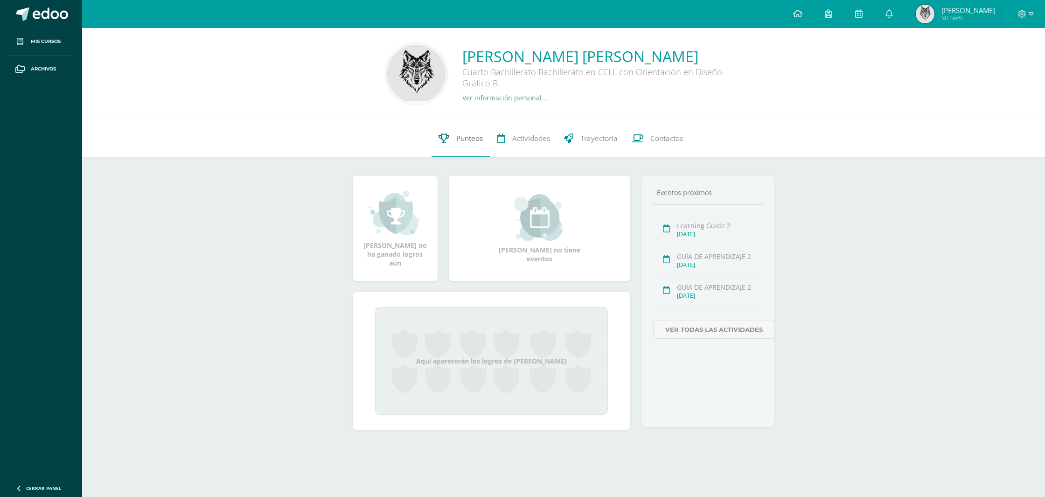
click at [465, 144] on link "Punteos" at bounding box center [460, 138] width 58 height 37
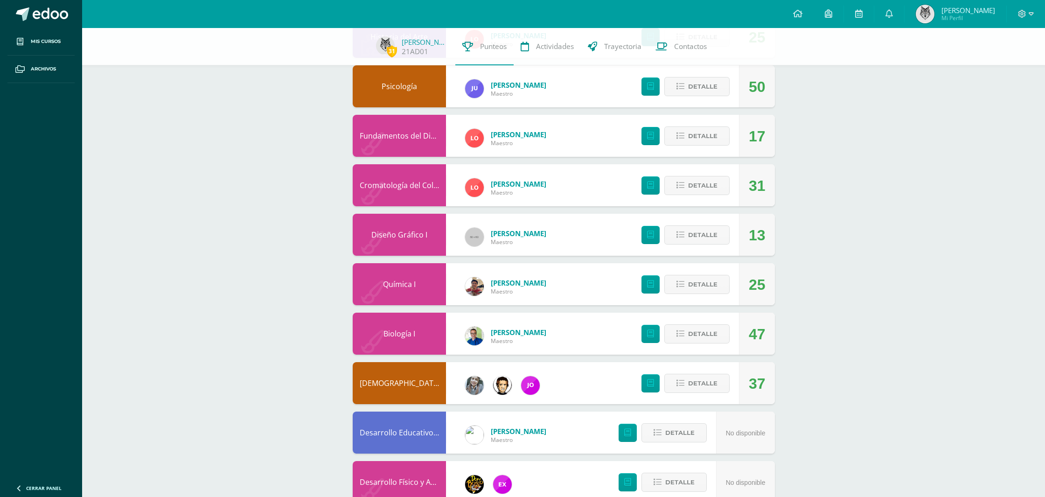
scroll to position [533, 0]
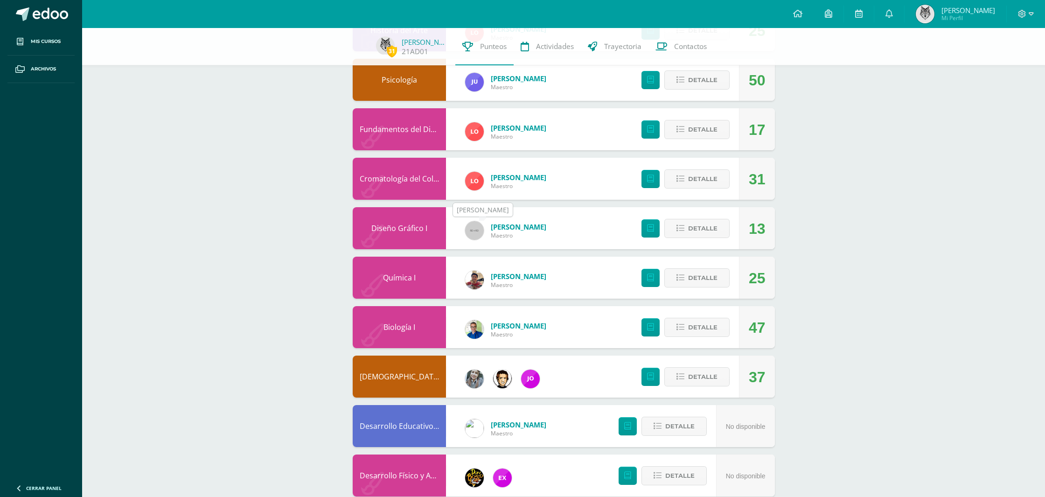
click at [475, 228] on img at bounding box center [474, 230] width 19 height 19
click at [496, 227] on span "[PERSON_NAME]" at bounding box center [518, 226] width 55 height 9
drag, startPoint x: 507, startPoint y: 228, endPoint x: 501, endPoint y: 234, distance: 8.6
click at [507, 228] on span "Luis Orozco" at bounding box center [518, 226] width 55 height 9
click at [502, 236] on span "Maestro" at bounding box center [518, 235] width 55 height 8
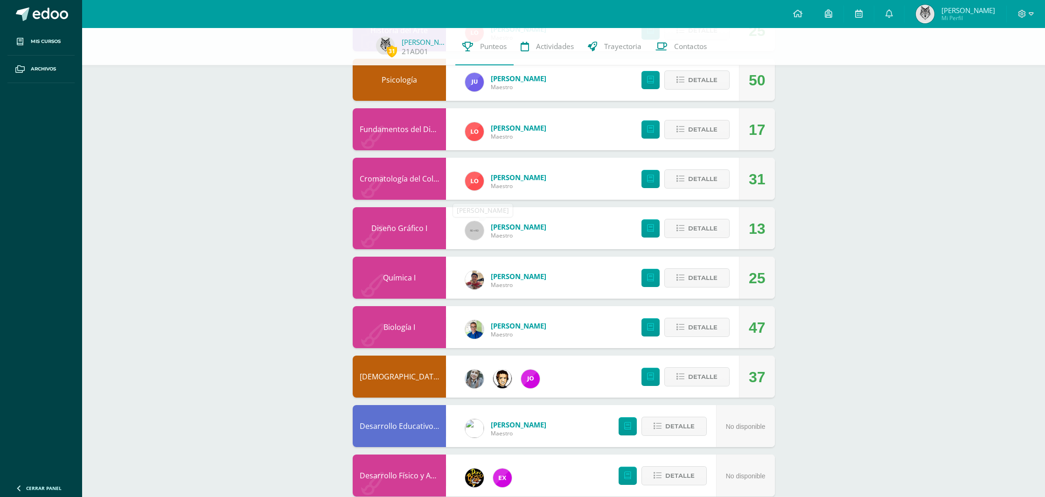
click at [478, 231] on img at bounding box center [474, 230] width 19 height 19
click at [653, 230] on icon at bounding box center [650, 228] width 7 height 8
click at [699, 233] on span "Detalle" at bounding box center [702, 228] width 29 height 17
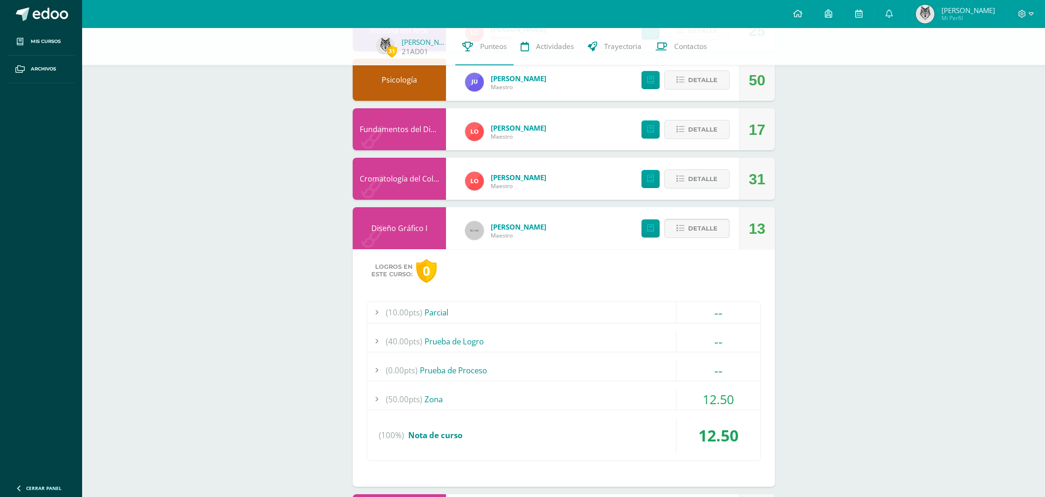
click at [690, 232] on span "Detalle" at bounding box center [702, 228] width 29 height 17
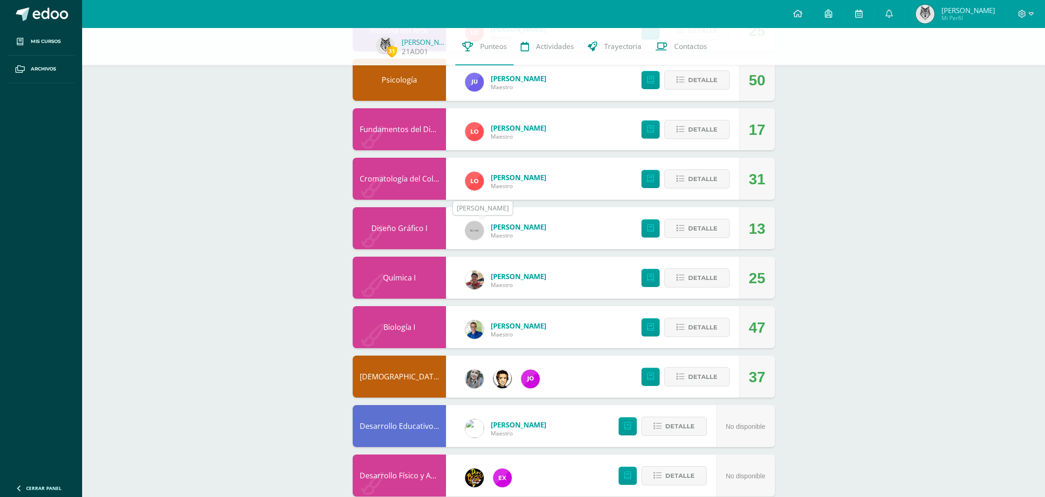
click at [475, 230] on img at bounding box center [474, 230] width 19 height 19
click at [34, 154] on ul "Mis cursos Archivos" at bounding box center [41, 252] width 82 height 449
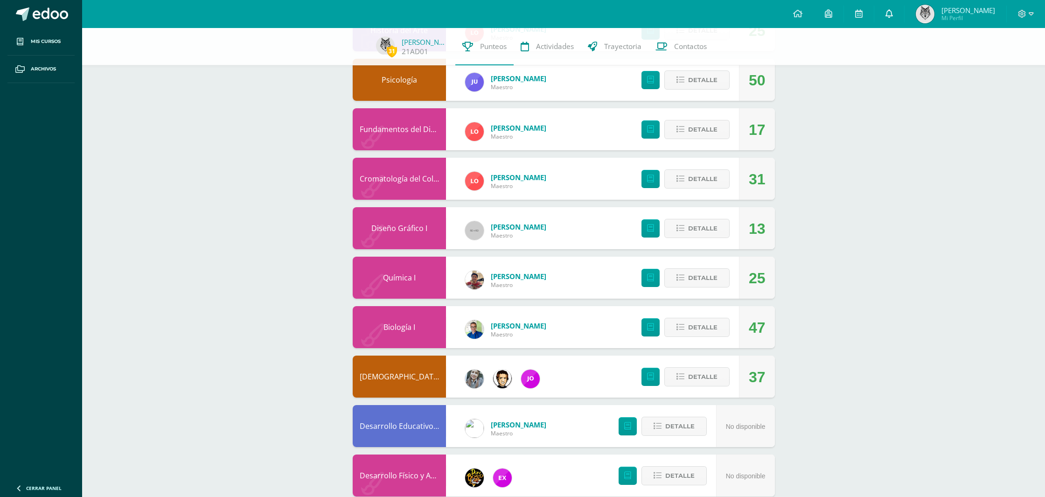
click at [893, 13] on icon at bounding box center [888, 13] width 7 height 8
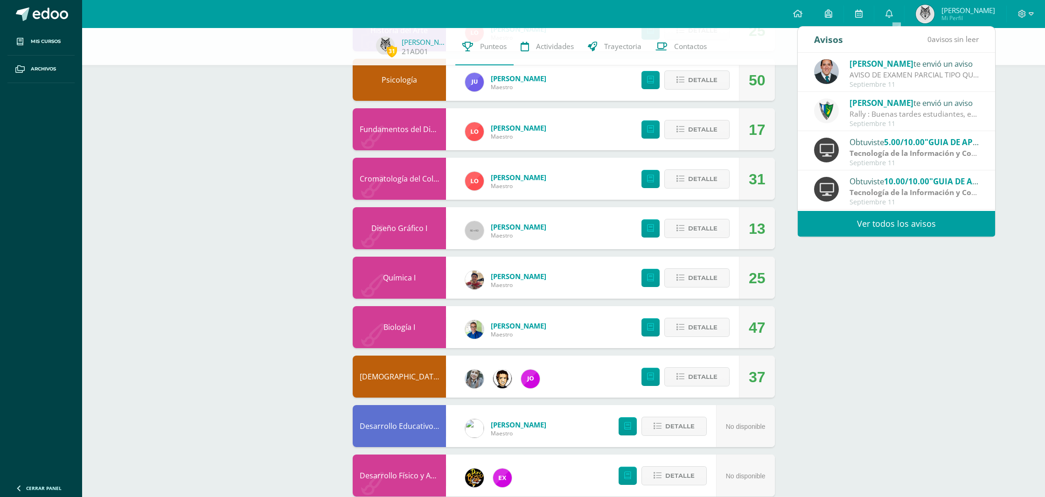
scroll to position [155, 0]
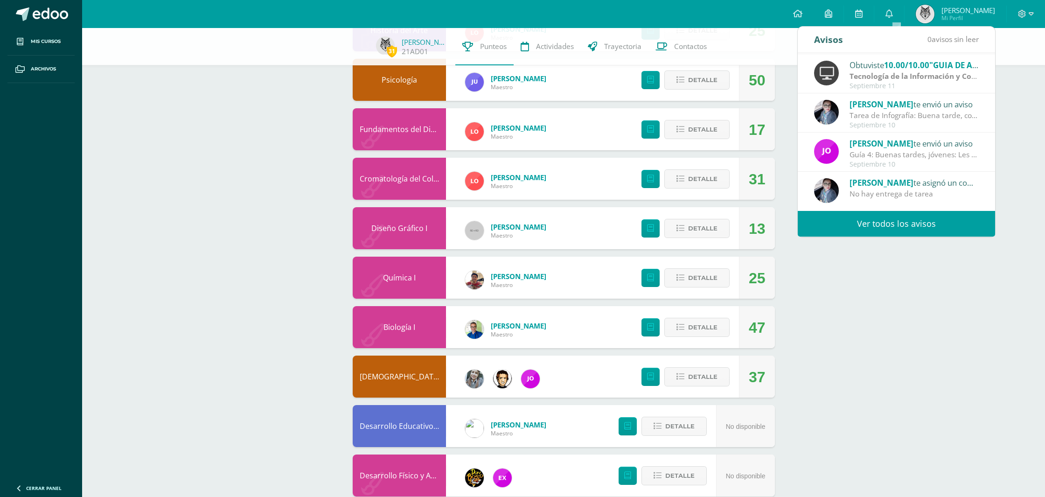
click at [878, 222] on link "Ver todos los avisos" at bounding box center [896, 224] width 197 height 26
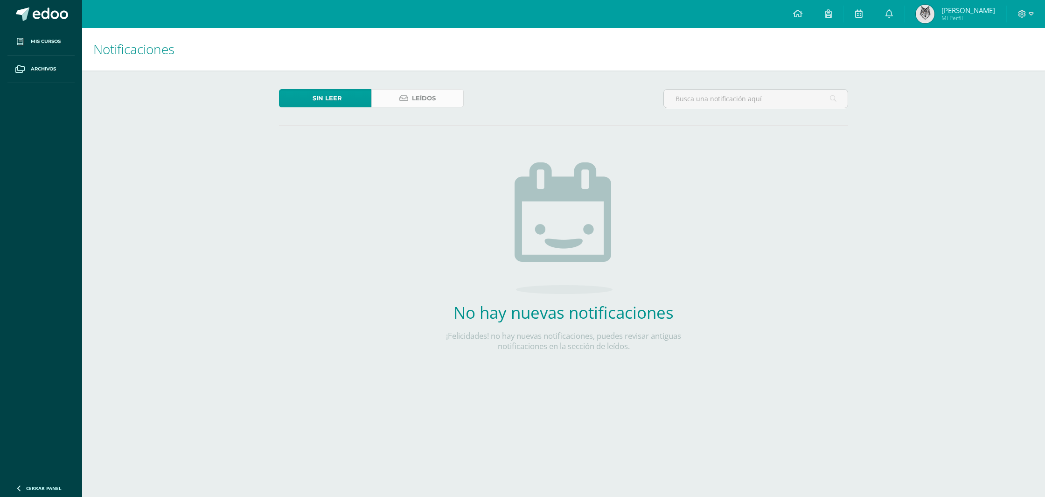
click at [401, 98] on icon at bounding box center [403, 98] width 9 height 8
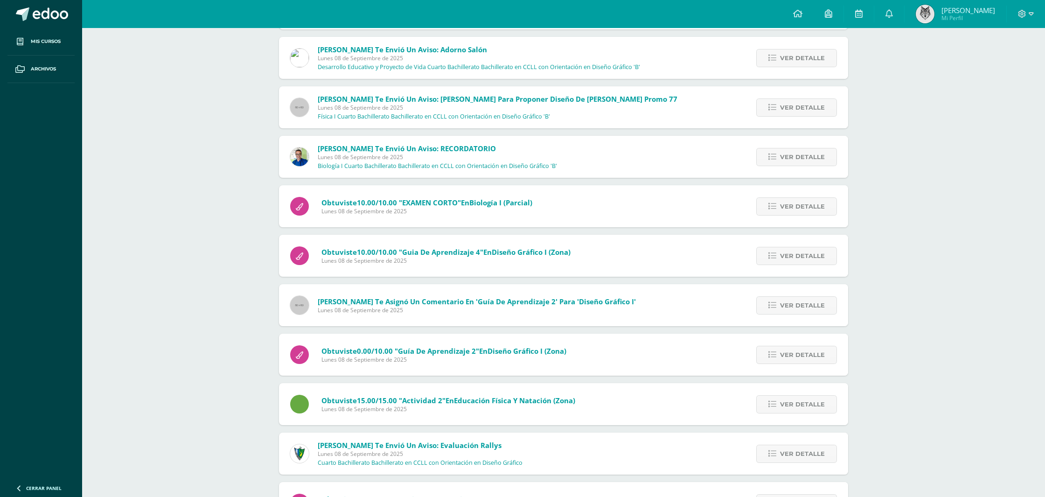
scroll to position [854, 0]
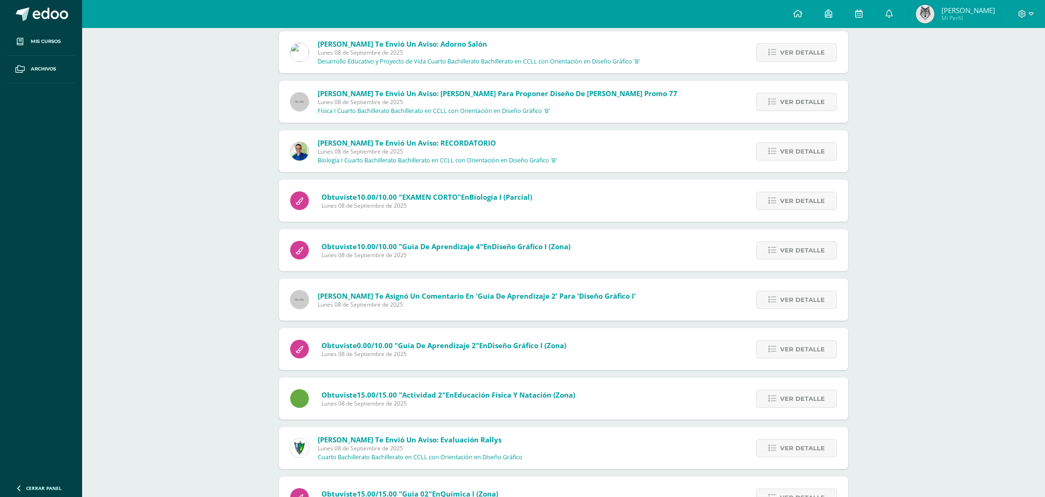
click at [299, 299] on img at bounding box center [299, 299] width 19 height 19
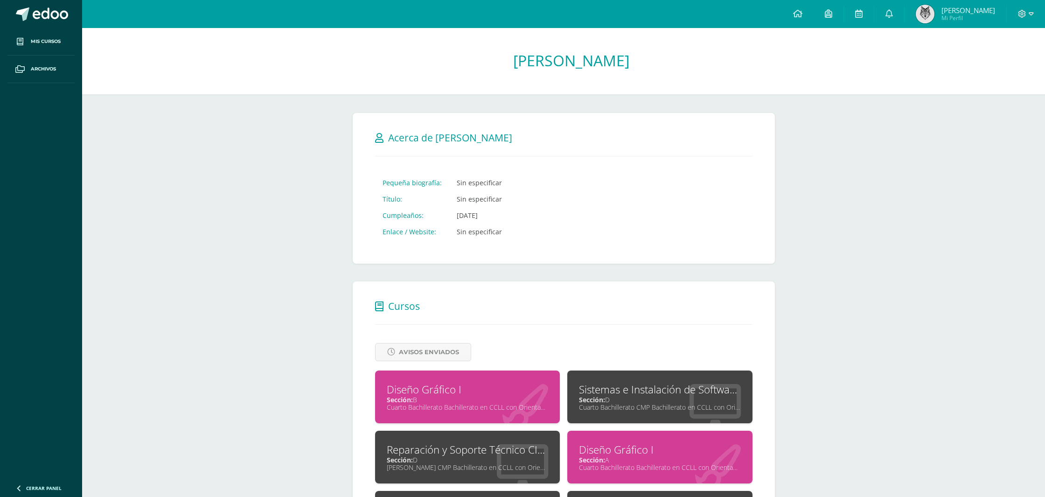
click at [466, 229] on td "Sin especificar" at bounding box center [479, 231] width 60 height 16
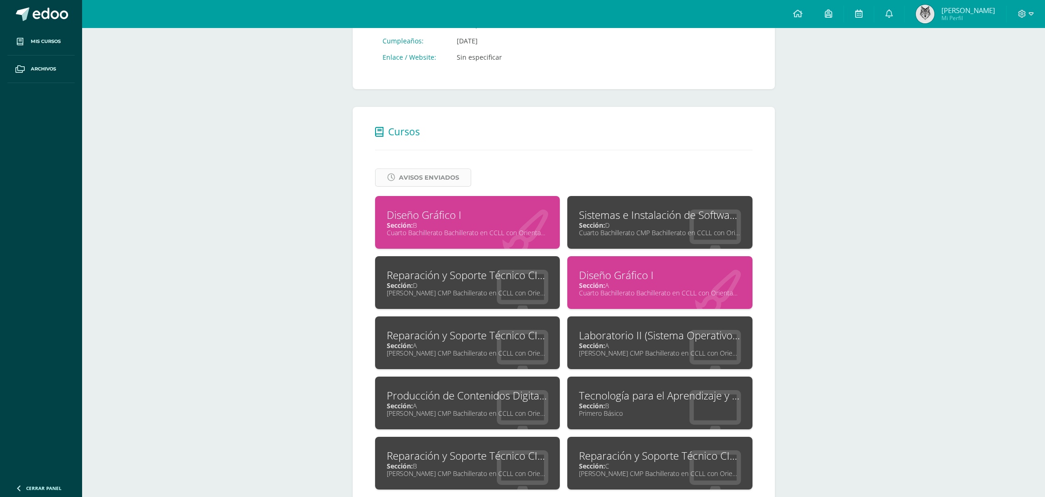
scroll to position [208, 0]
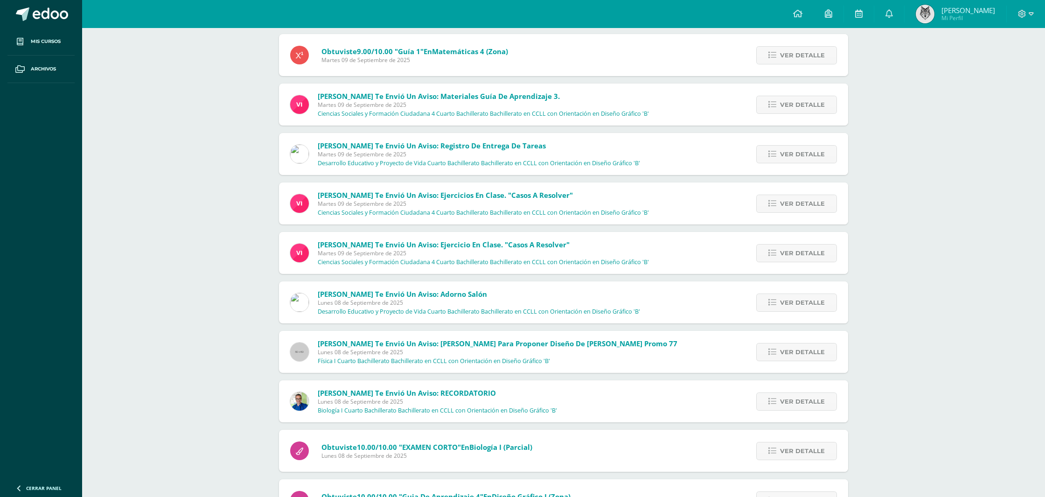
scroll to position [663, 0]
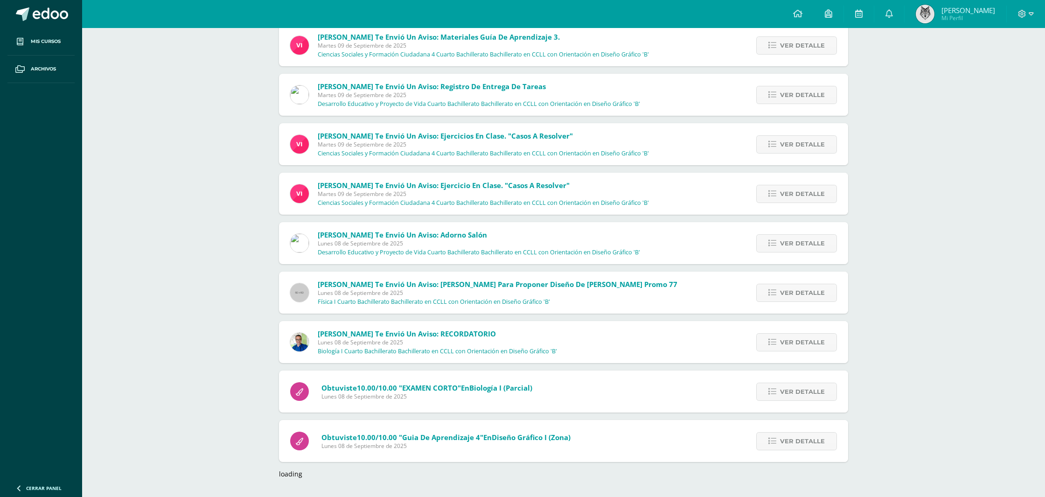
click at [341, 295] on span "Lunes 08 de Septiembre de 2025" at bounding box center [498, 293] width 360 height 8
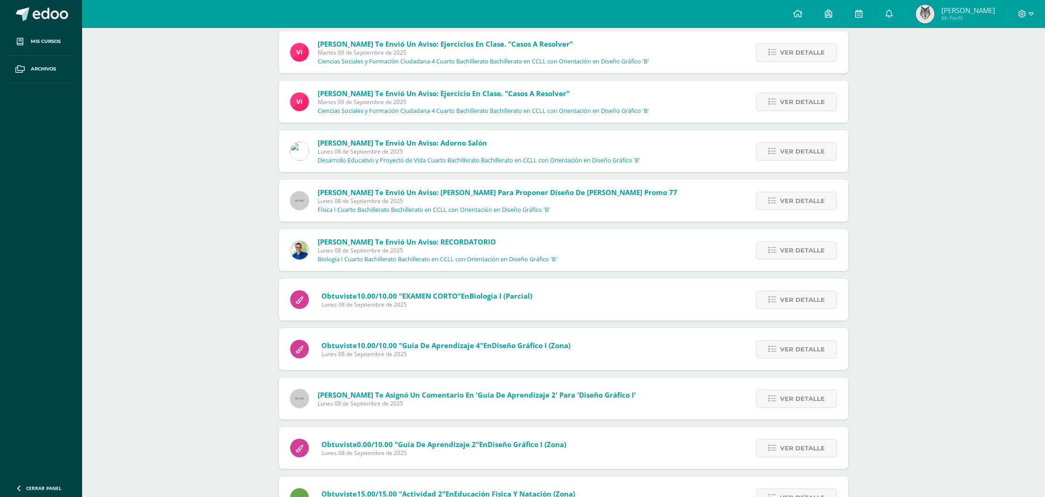
scroll to position [757, 0]
click at [818, 349] on span "Ver detalle" at bounding box center [802, 347] width 45 height 17
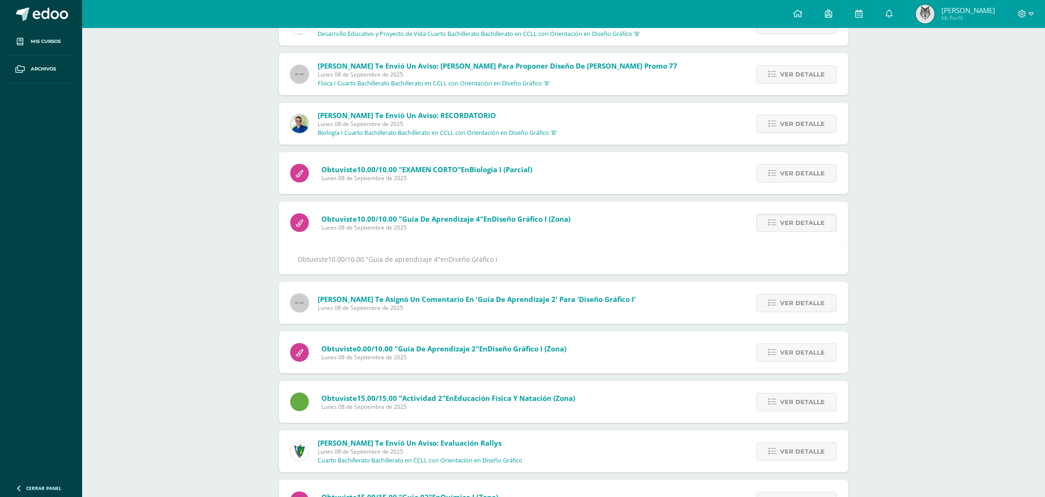
scroll to position [892, 0]
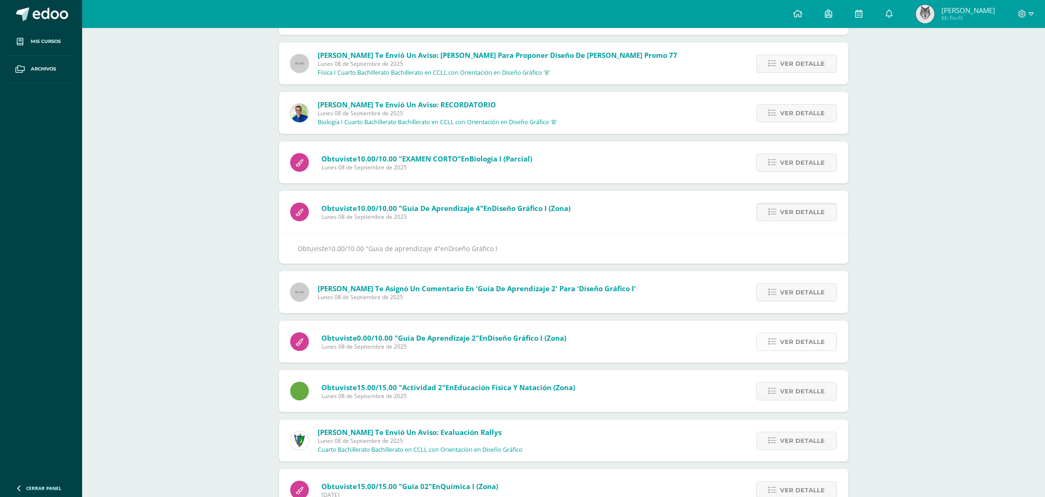
click at [798, 337] on span "Ver detalle" at bounding box center [802, 341] width 45 height 17
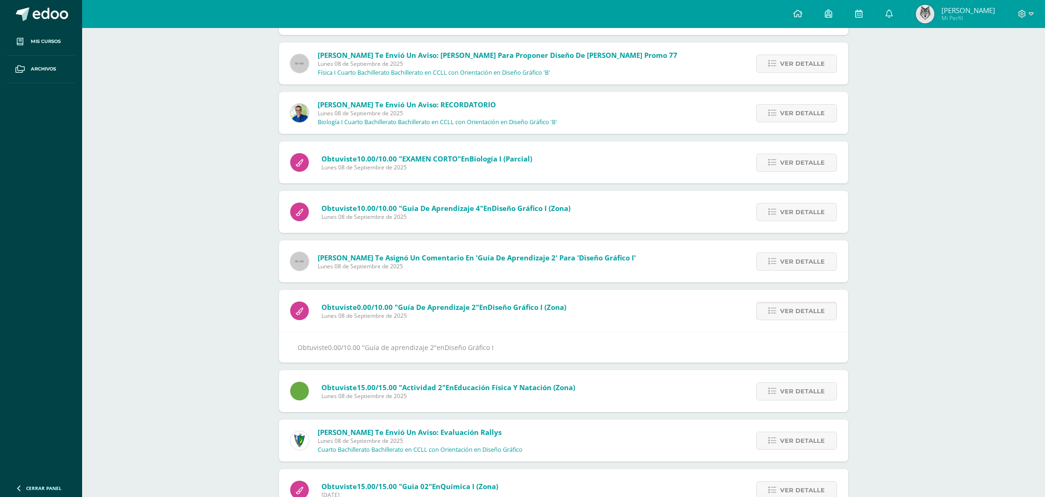
click at [303, 311] on span at bounding box center [299, 310] width 19 height 19
click at [328, 259] on span "[PERSON_NAME] te asignó un comentario en 'Guía de aprendizaje 2' para 'Diseño G…" at bounding box center [477, 257] width 318 height 9
click at [813, 263] on span "Ver detalle" at bounding box center [802, 261] width 45 height 17
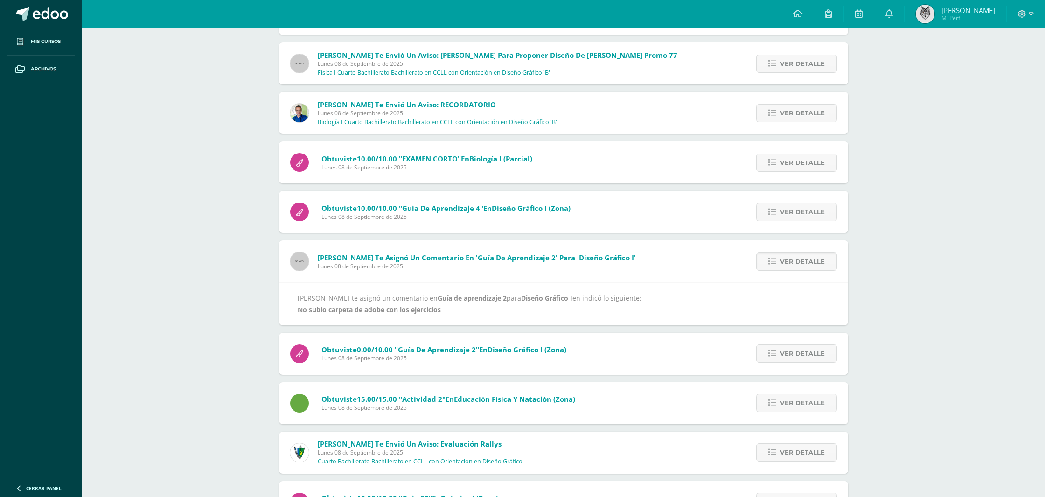
click at [300, 261] on img at bounding box center [299, 261] width 19 height 19
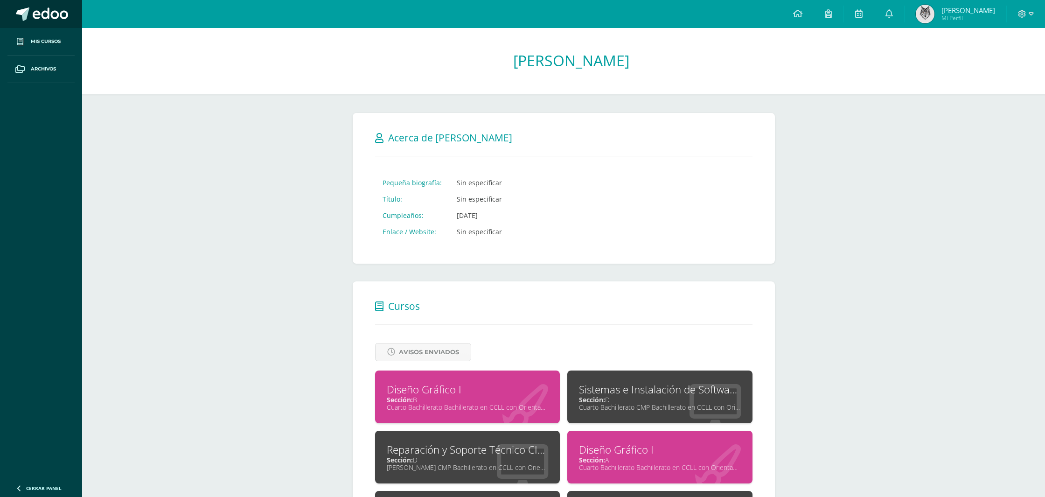
drag, startPoint x: 43, startPoint y: 16, endPoint x: 57, endPoint y: 14, distance: 14.1
click at [43, 16] on span at bounding box center [50, 14] width 35 height 14
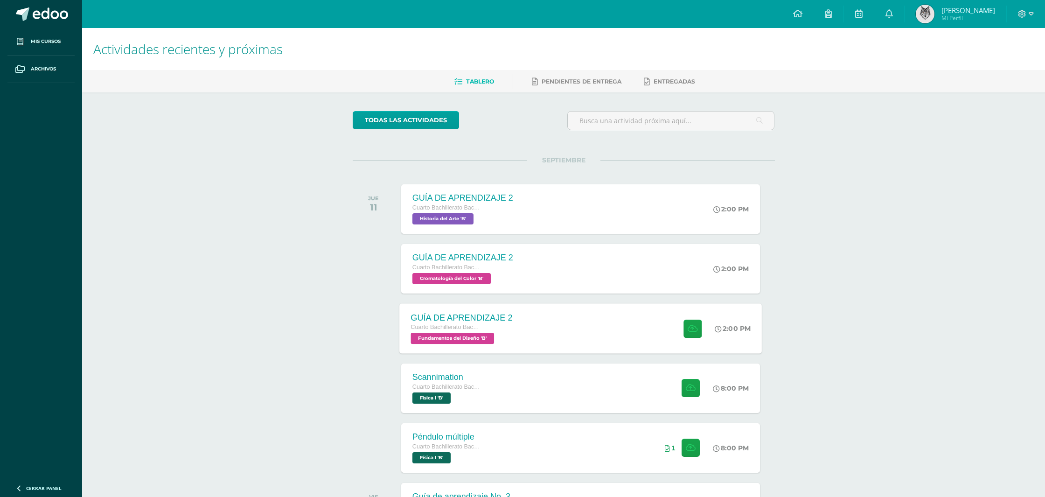
drag, startPoint x: 632, startPoint y: 313, endPoint x: 691, endPoint y: 271, distance: 72.2
click at [632, 313] on div "GUÍA DE APRENDIZAJE 2 Cuarto Bachillerato Bachillerato en CCLL con Orientación …" at bounding box center [580, 328] width 362 height 50
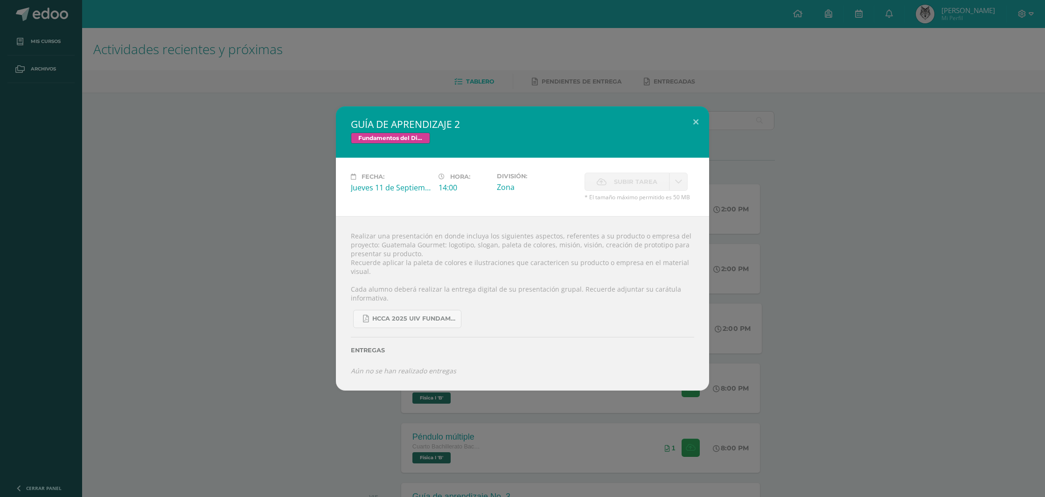
click at [628, 182] on span "Subir tarea" at bounding box center [635, 181] width 43 height 17
drag, startPoint x: 697, startPoint y: 118, endPoint x: 676, endPoint y: 117, distance: 21.5
click at [697, 118] on button at bounding box center [695, 122] width 27 height 32
